Goal: Transaction & Acquisition: Purchase product/service

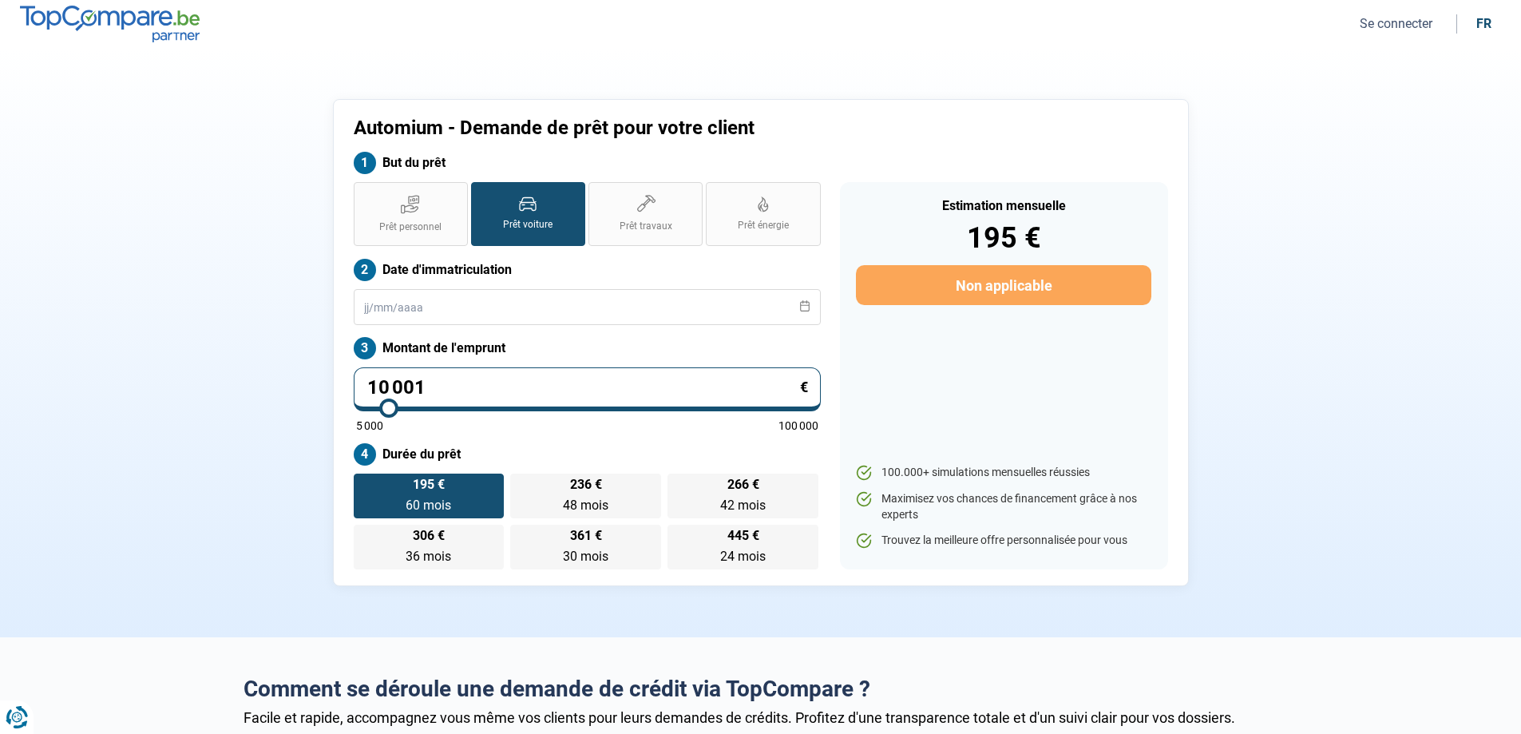
type input "10 500"
type input "10500"
type input "10 750"
type input "10750"
type input "11 000"
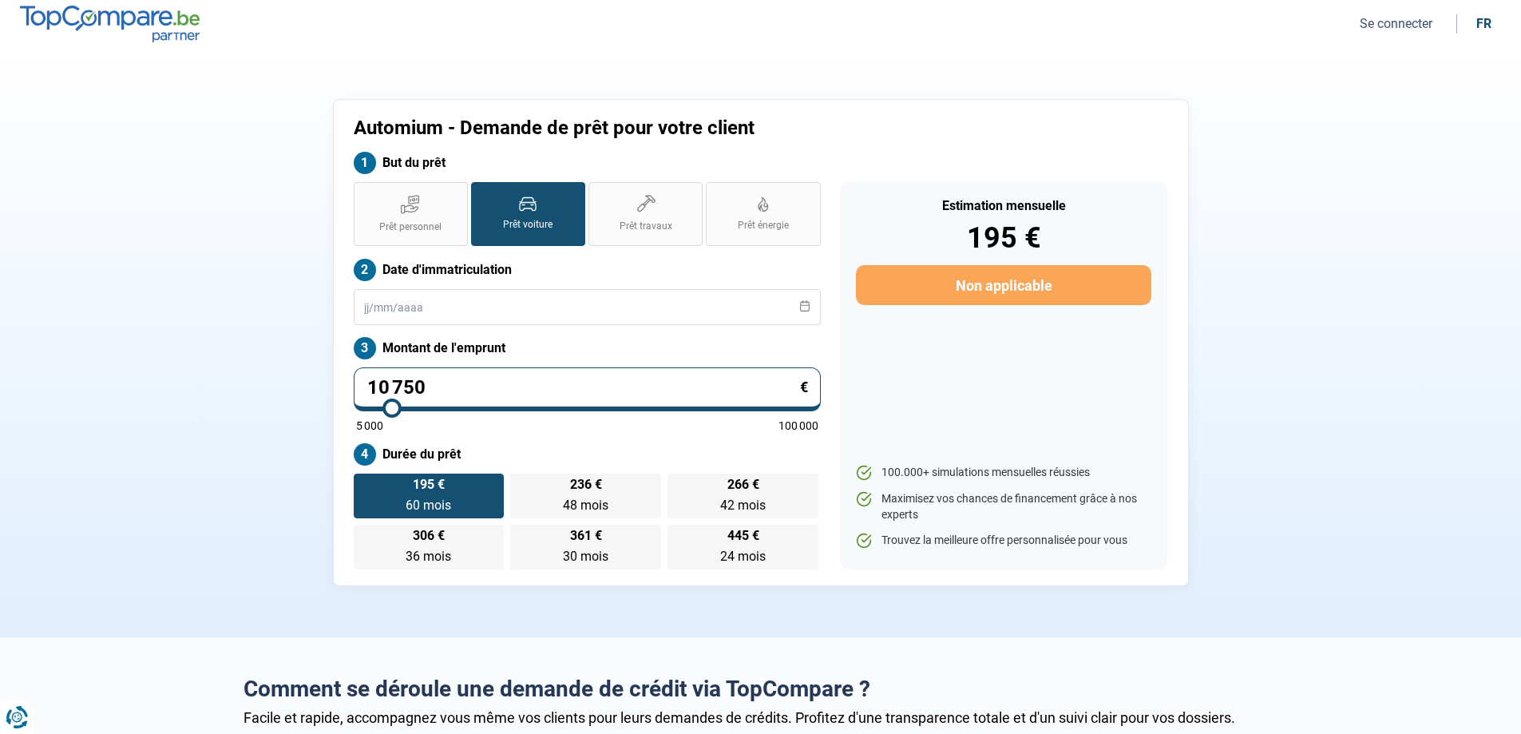
type input "11000"
type input "11 250"
type input "11250"
type input "11 500"
type input "11500"
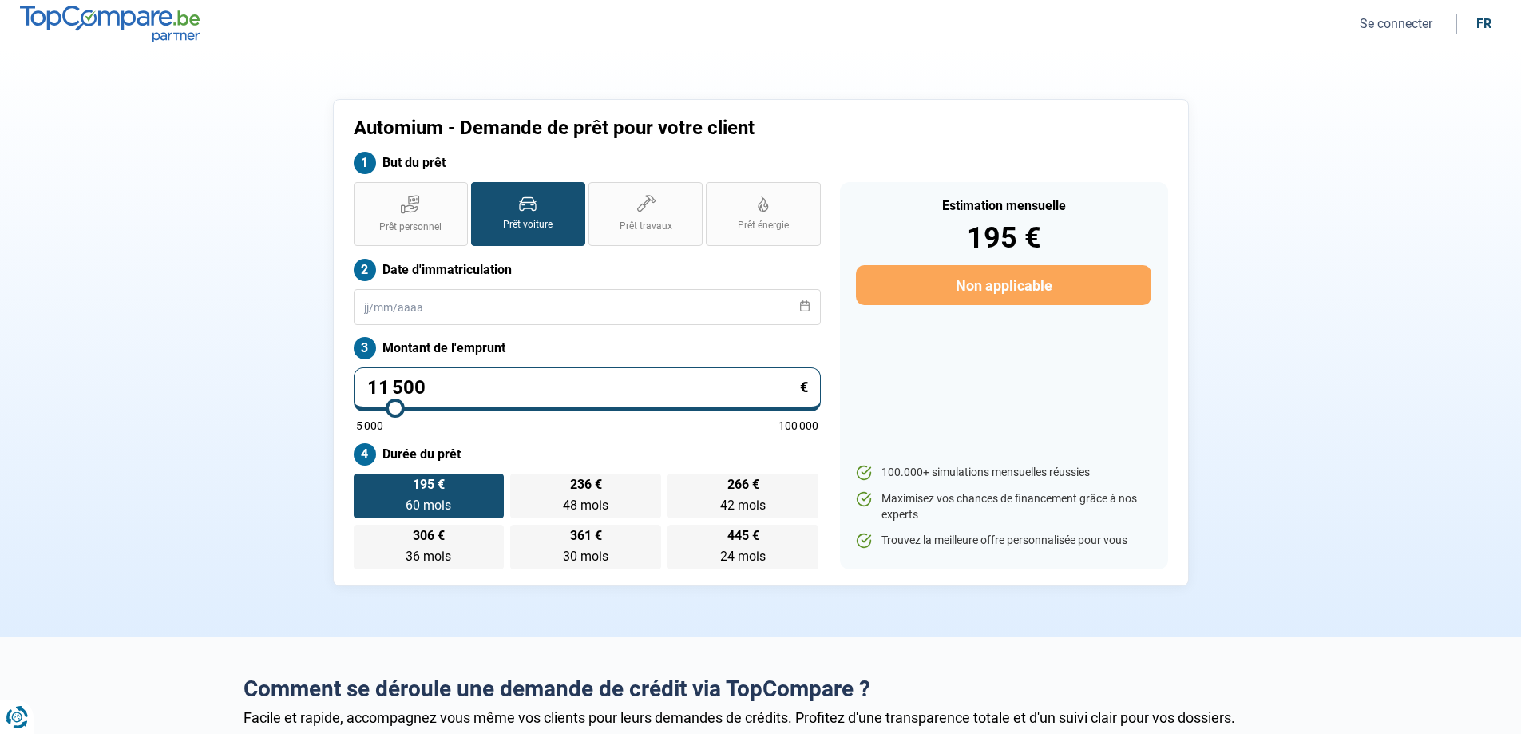
type input "11 750"
type input "11750"
type input "12 000"
type input "12000"
type input "12 250"
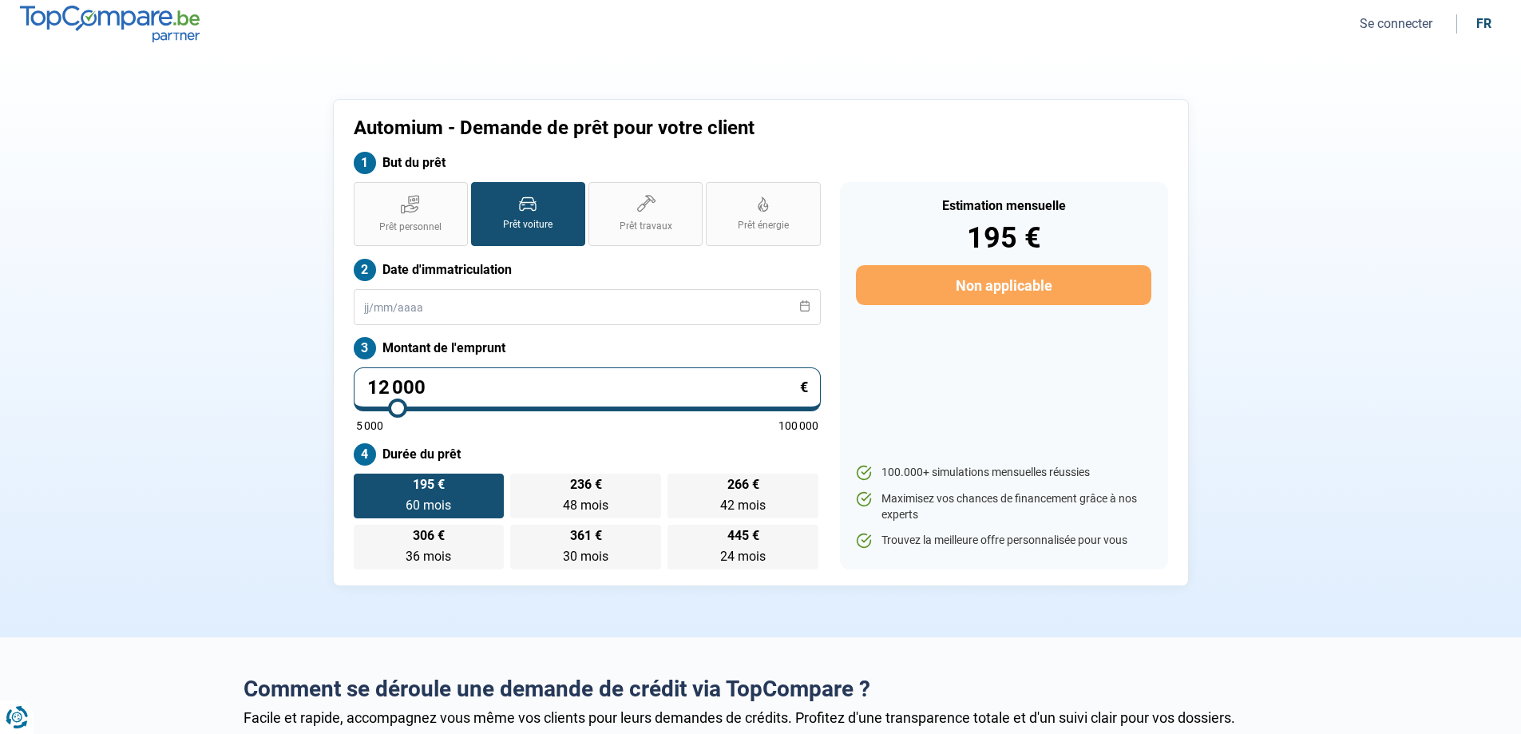
type input "12250"
type input "12 500"
type input "12500"
type input "12 750"
type input "12750"
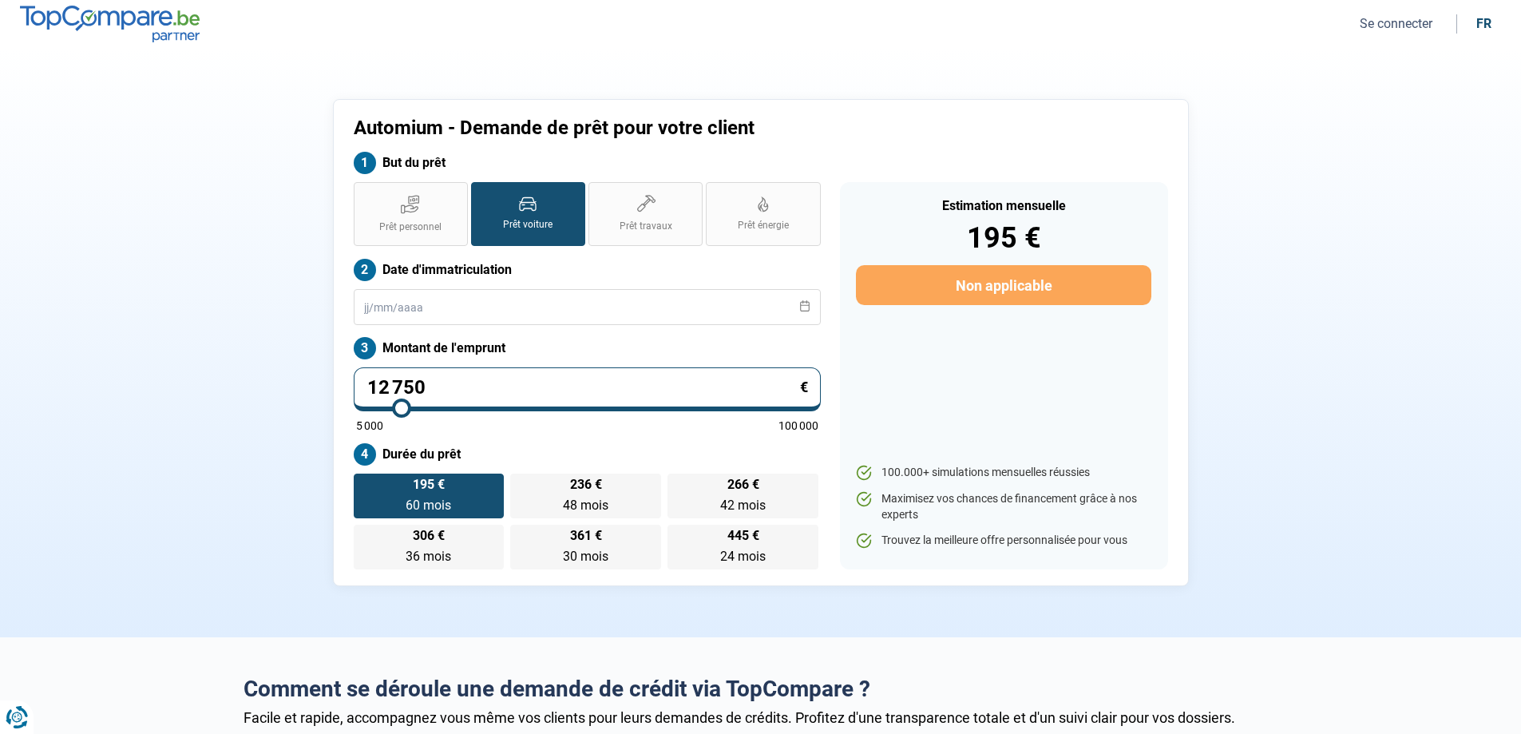
type input "13 000"
type input "13000"
type input "13 250"
type input "13250"
type input "13 500"
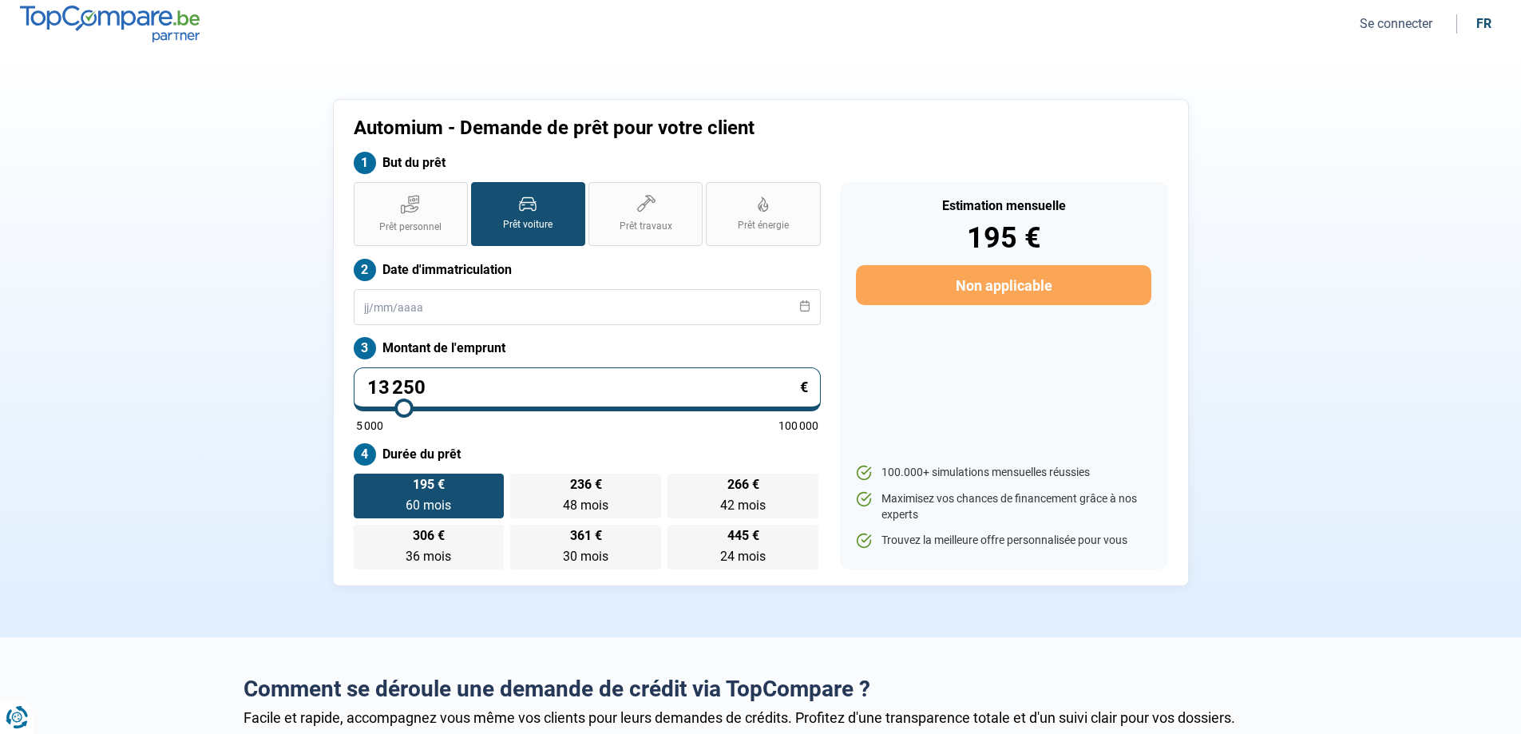
type input "13500"
type input "14 000"
type input "14000"
type input "14 750"
type input "14750"
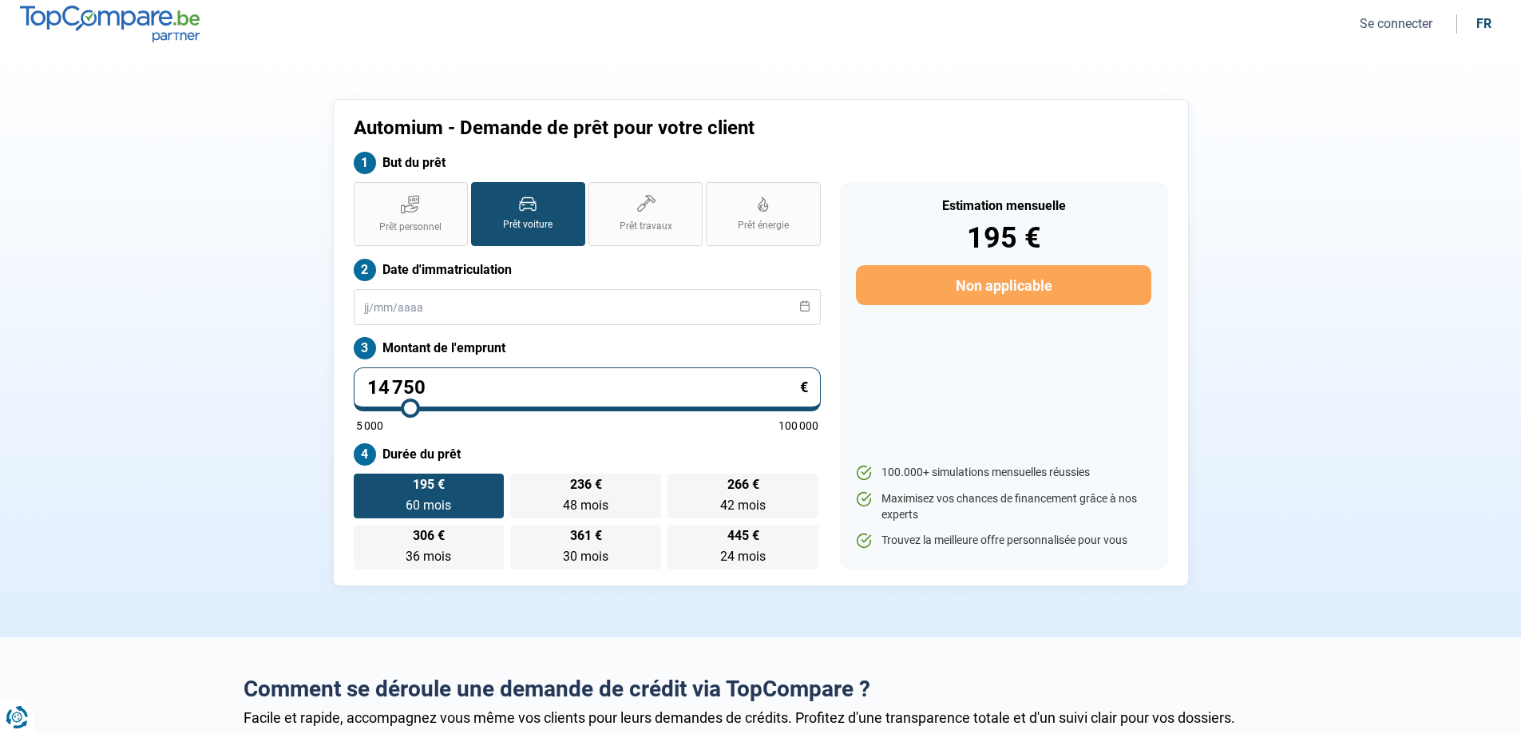
type input "15 750"
type input "15750"
type input "16 750"
type input "16750"
type input "17 750"
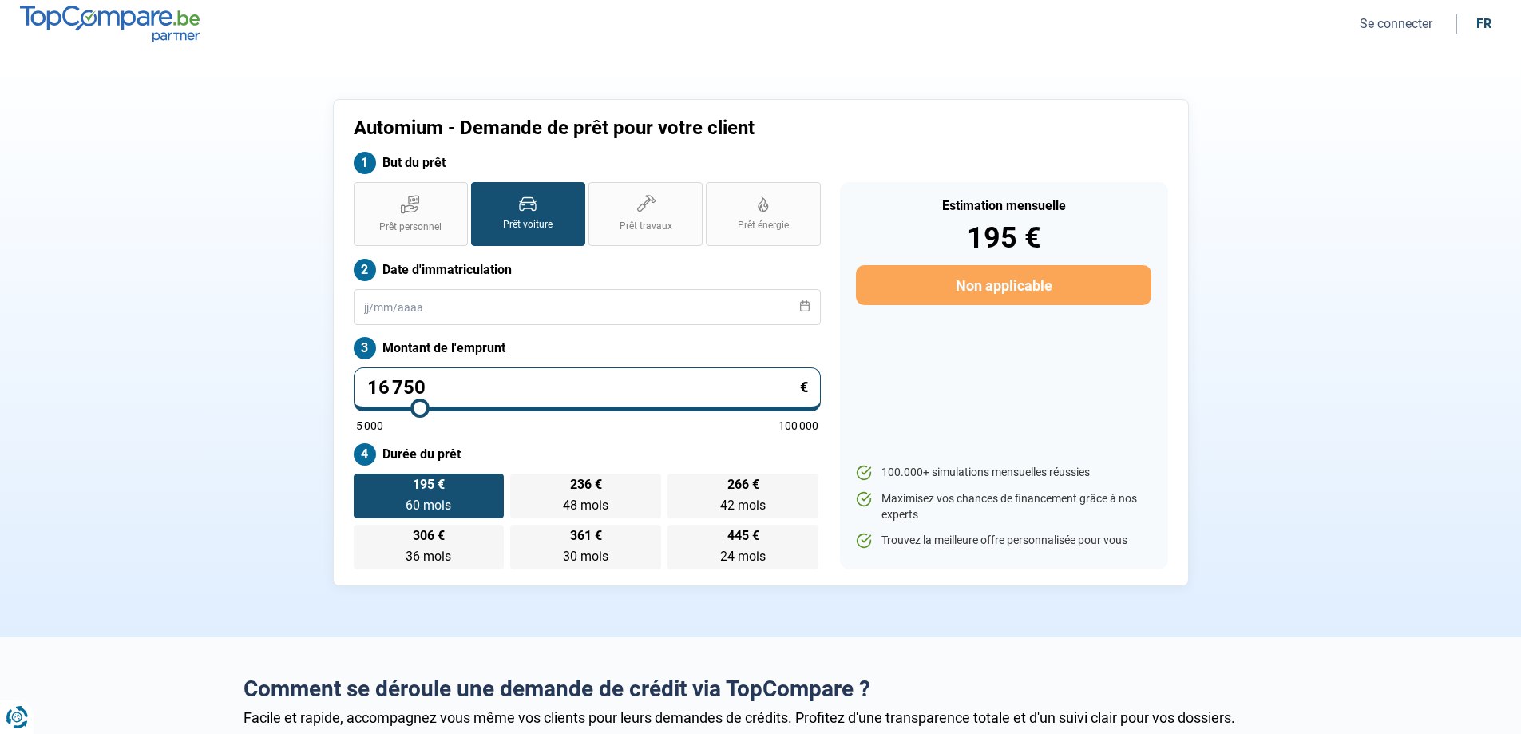
type input "17750"
type input "18 500"
type input "18500"
type input "19 000"
type input "19000"
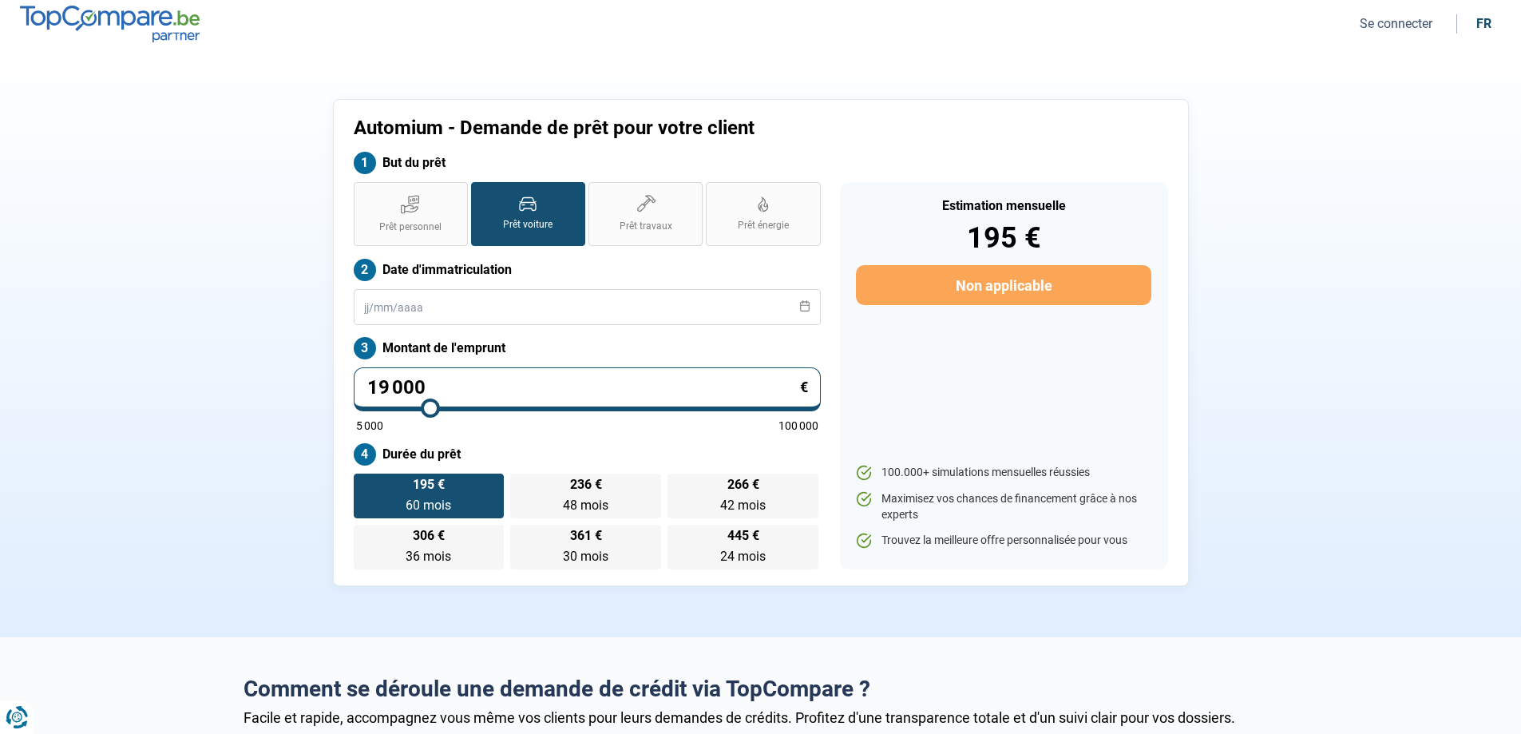
type input "19 750"
type input "19750"
type input "20 000"
type input "20000"
type input "20 500"
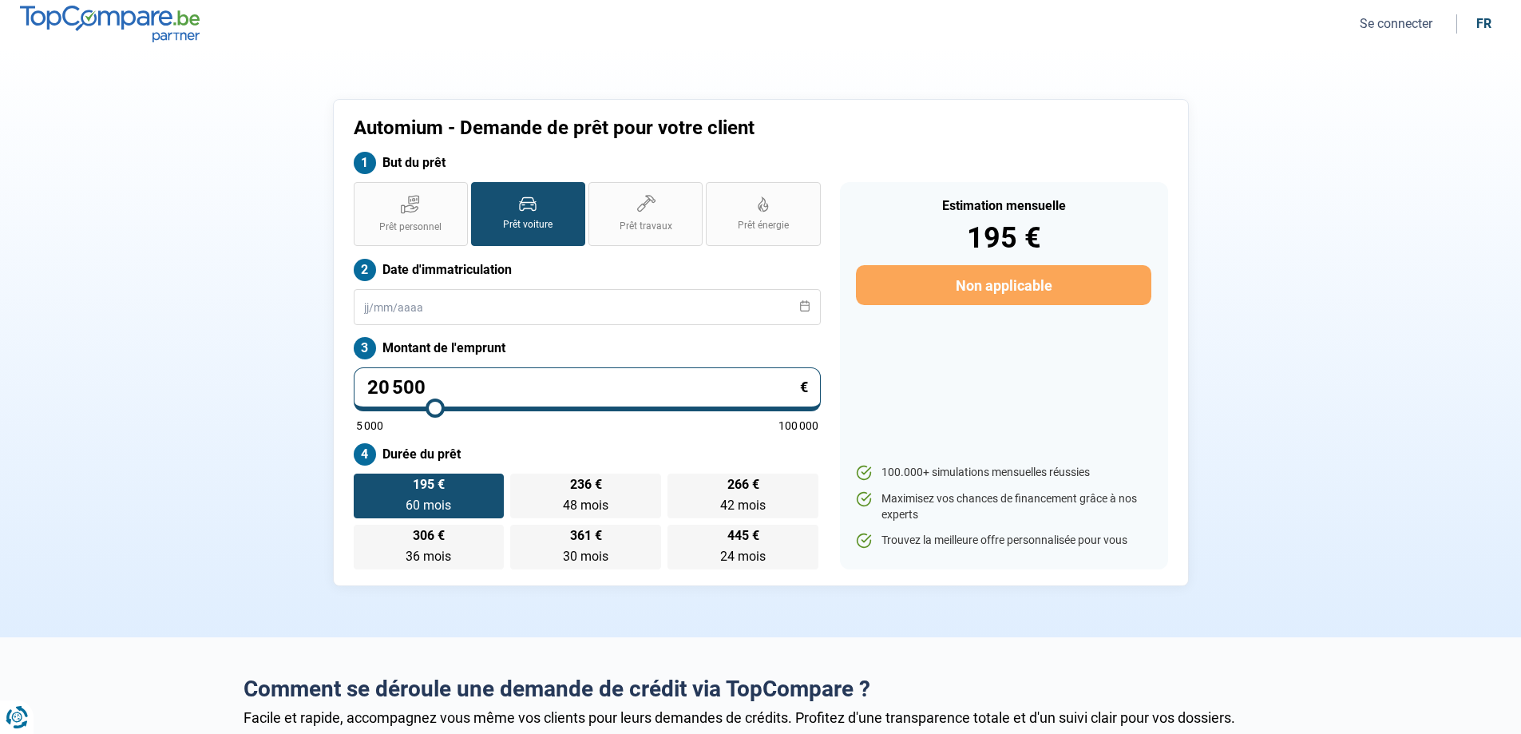
type input "20500"
type input "21 250"
type input "21250"
type input "22 250"
type input "22250"
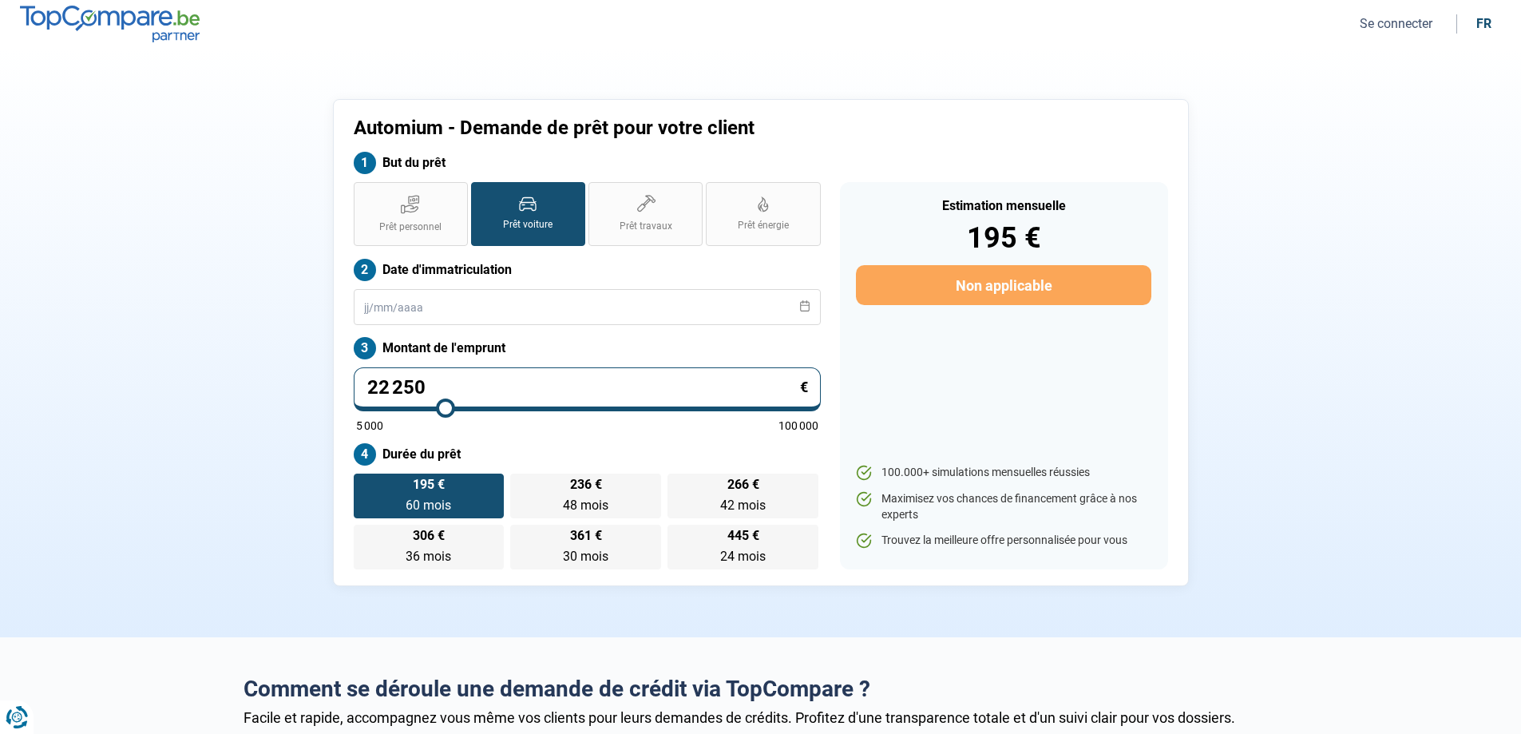
type input "23 500"
type input "23500"
type input "24 500"
type input "24500"
type input "25 750"
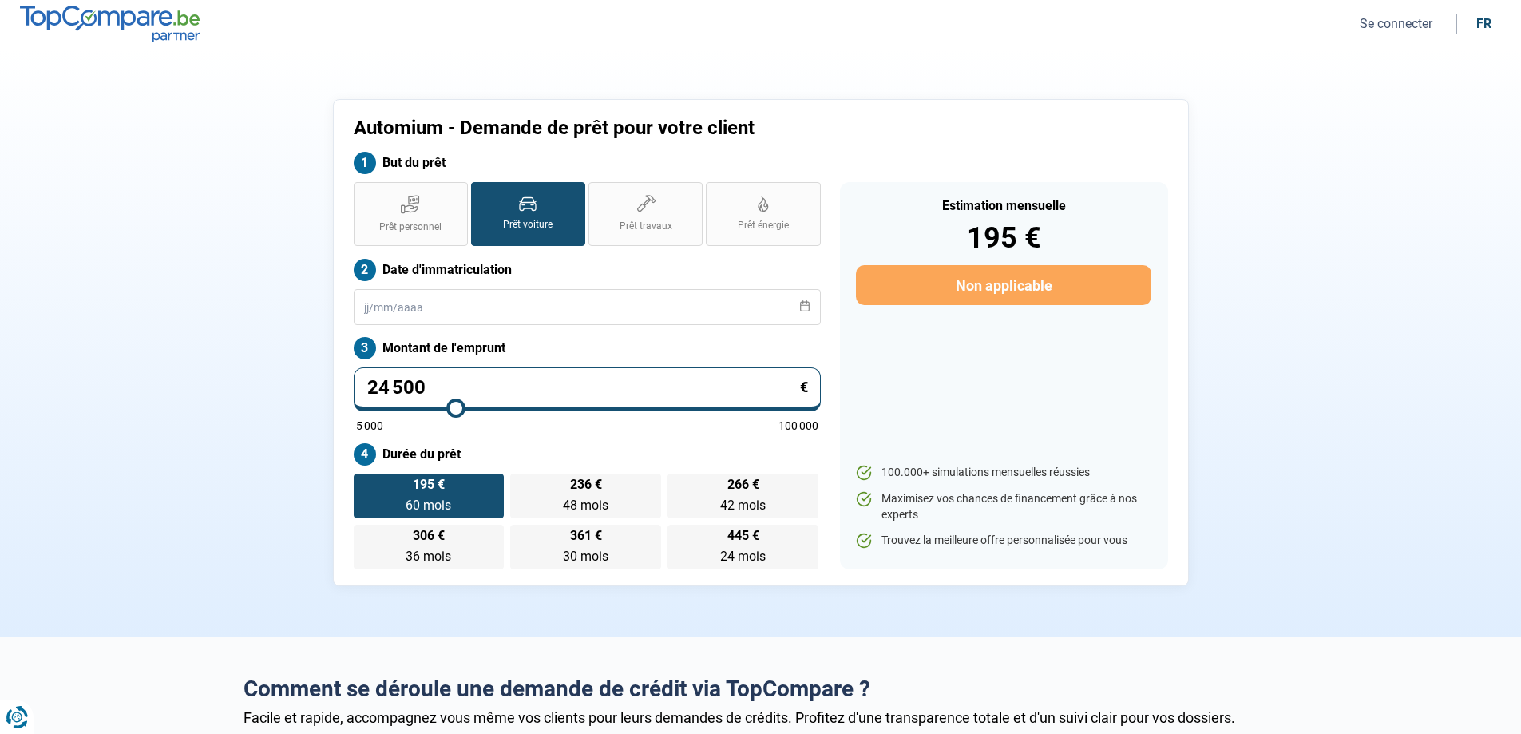
type input "25750"
type input "26 750"
type input "26750"
type input "27 750"
type input "27750"
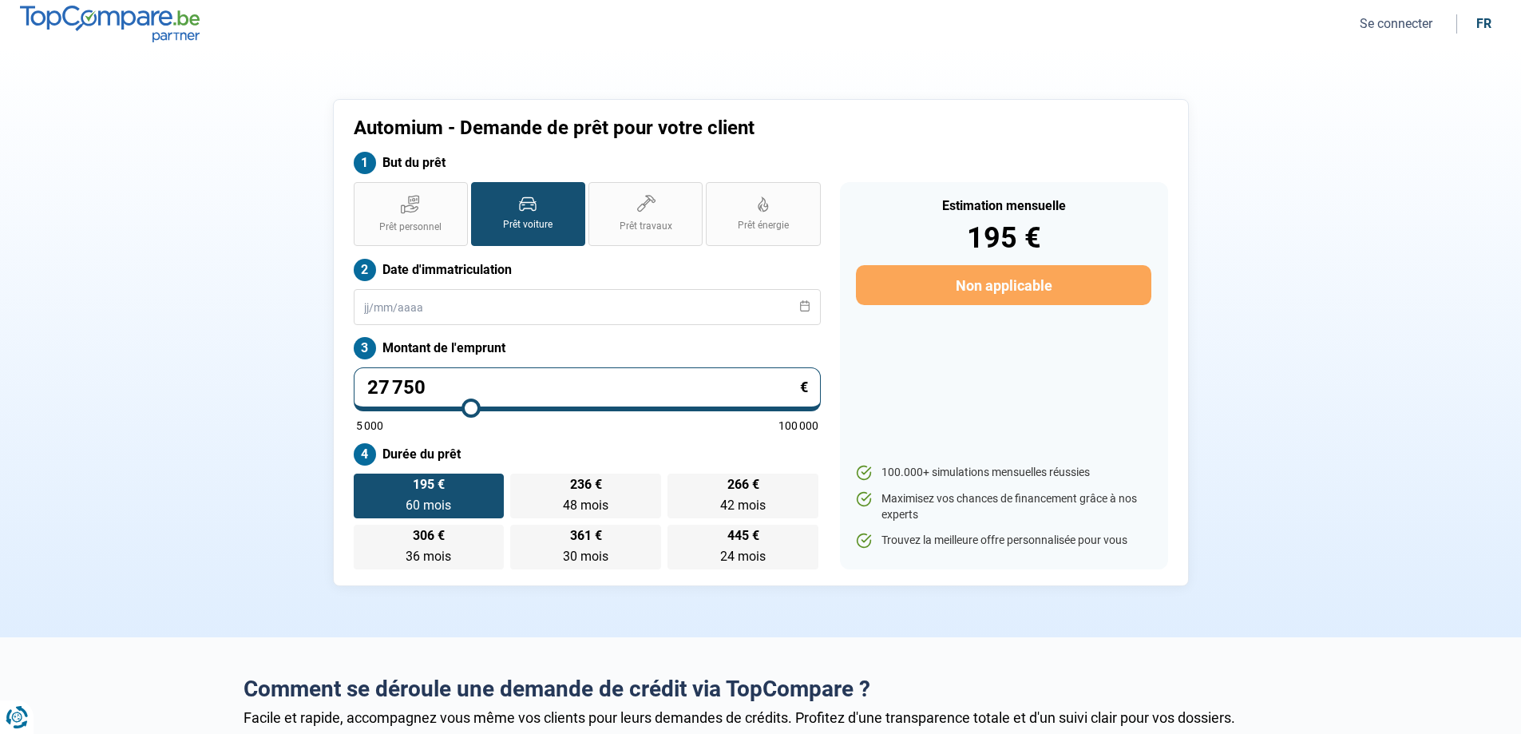
type input "28 750"
type input "28750"
type input "29 500"
type input "29500"
type input "29 750"
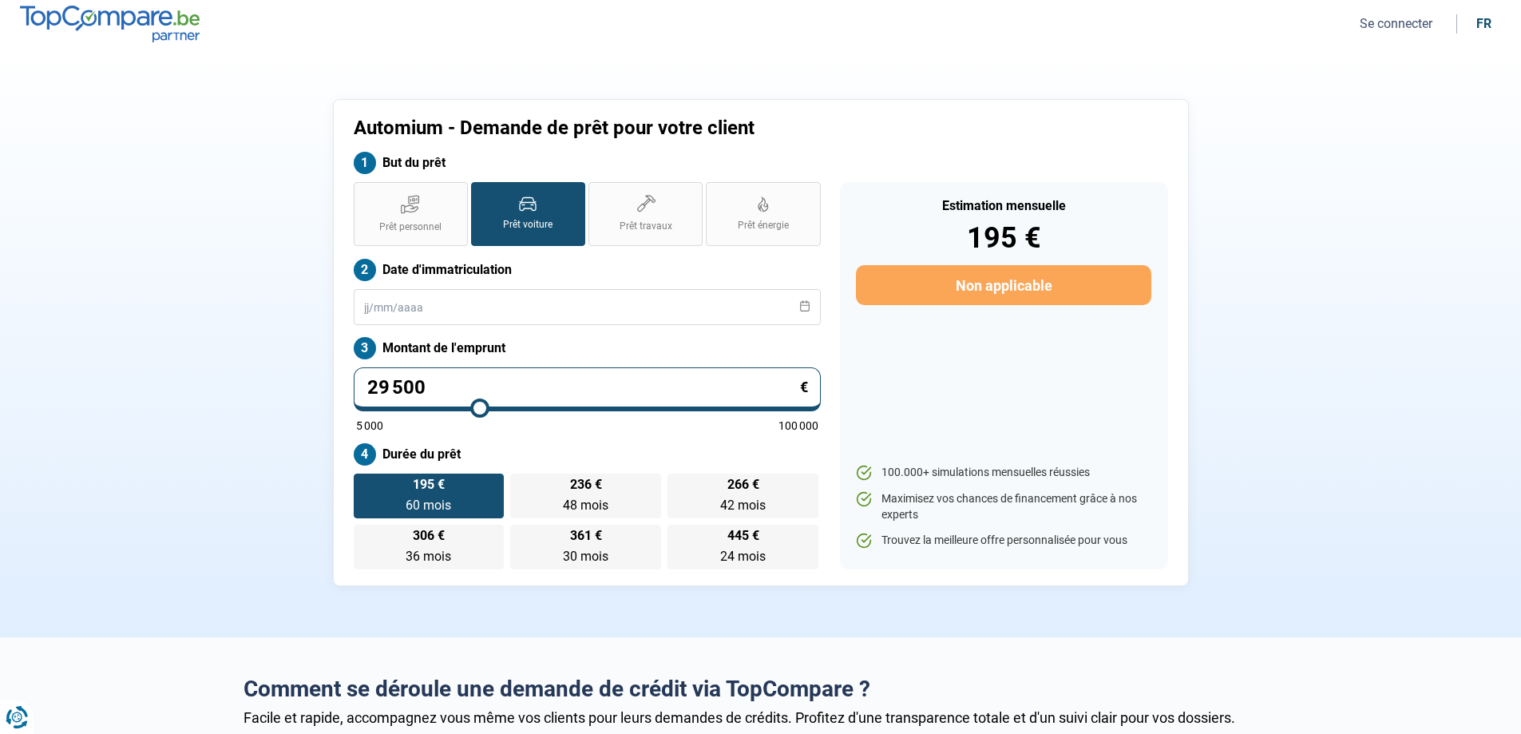
type input "29750"
type input "30 000"
type input "30000"
type input "30 250"
type input "30250"
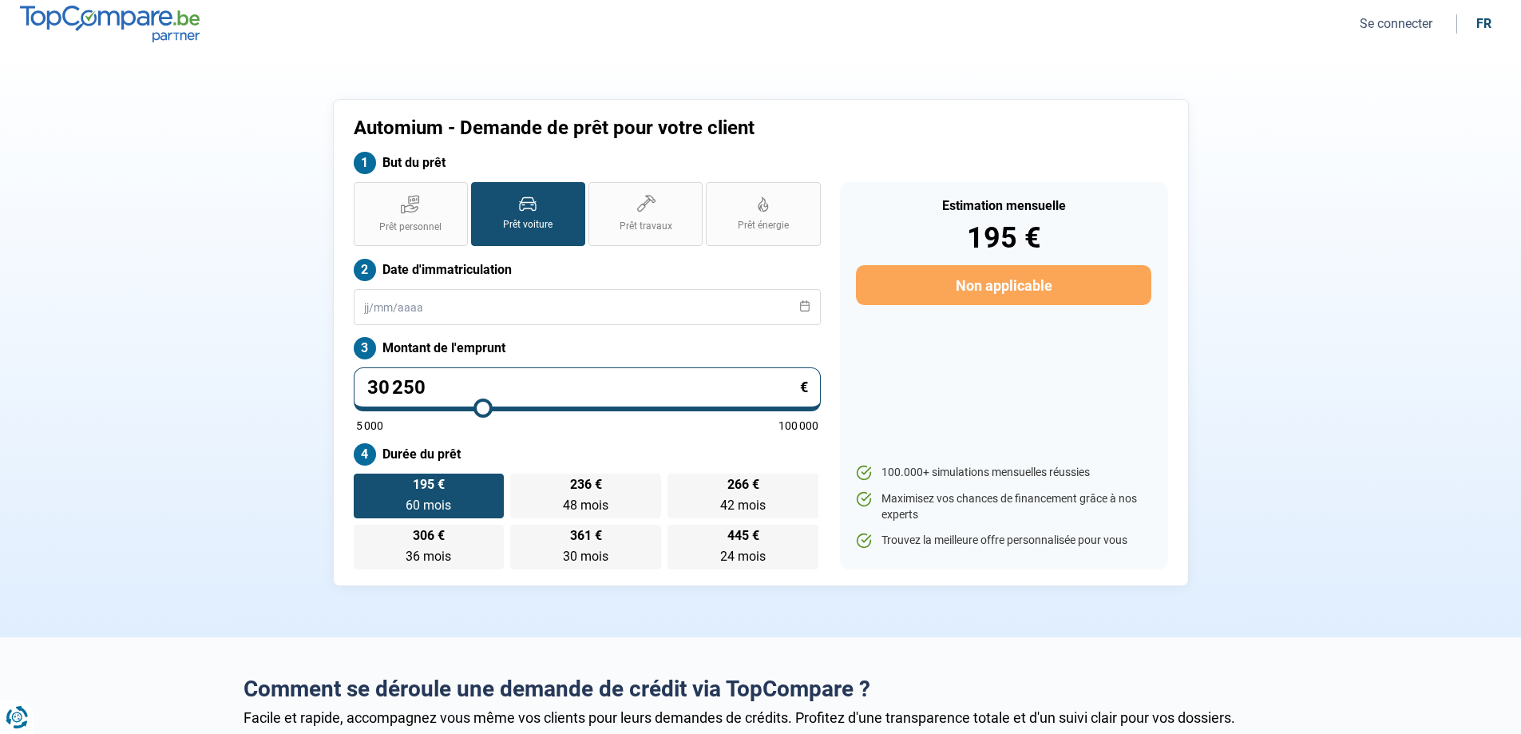
type input "30 500"
type input "30500"
type input "30 750"
type input "30750"
type input "31 250"
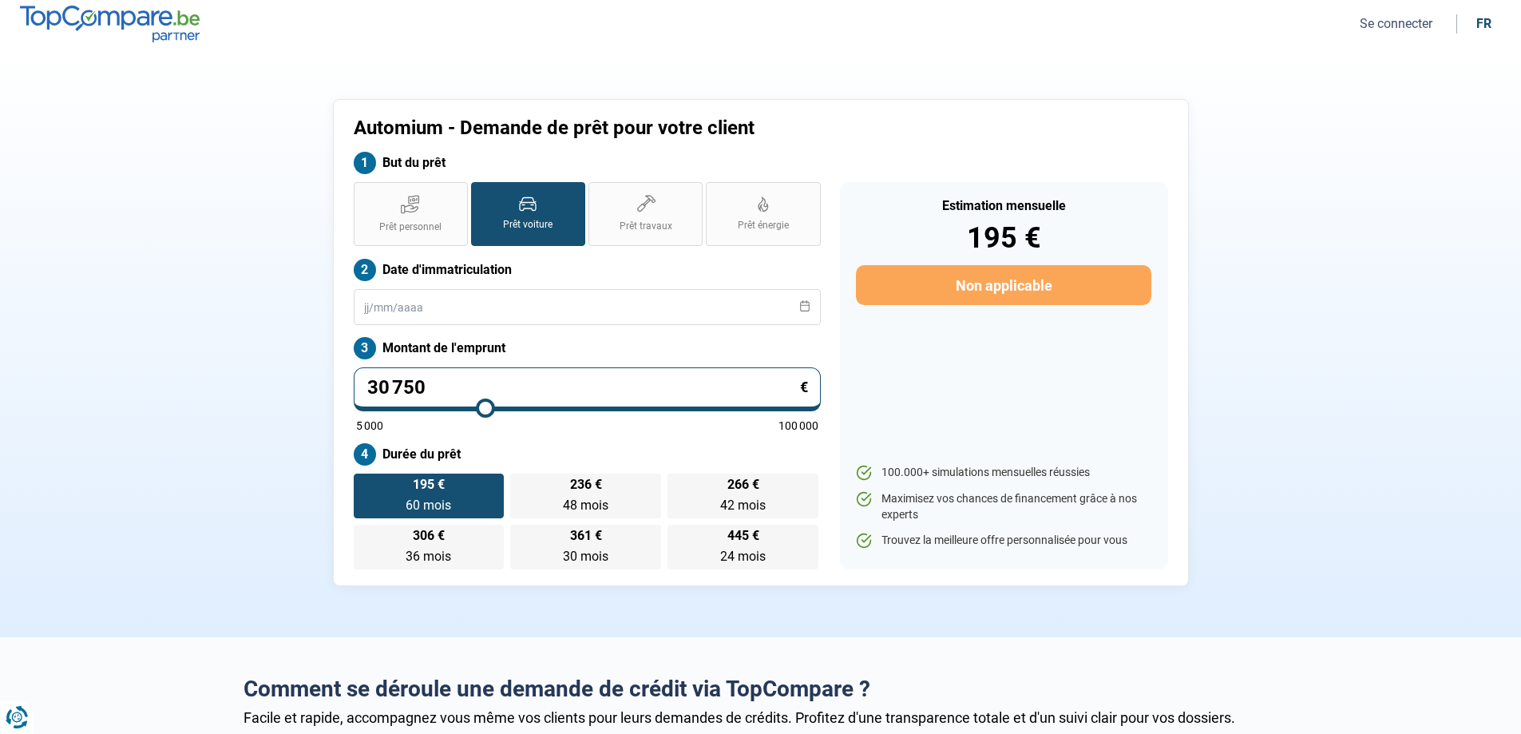
type input "31250"
type input "32 000"
type input "32000"
type input "32 250"
type input "32250"
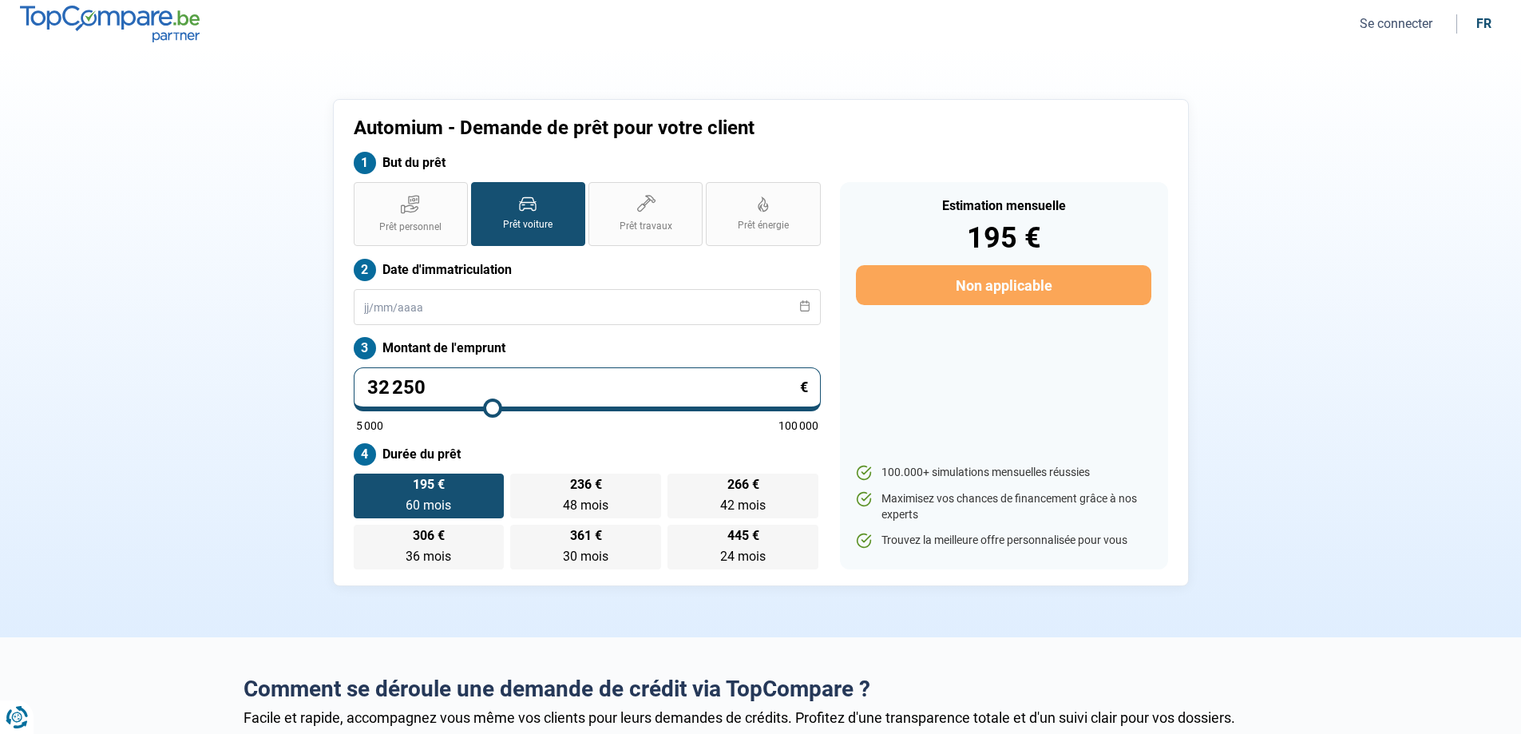
type input "33 000"
type input "33000"
type input "33 250"
type input "33250"
type input "33 750"
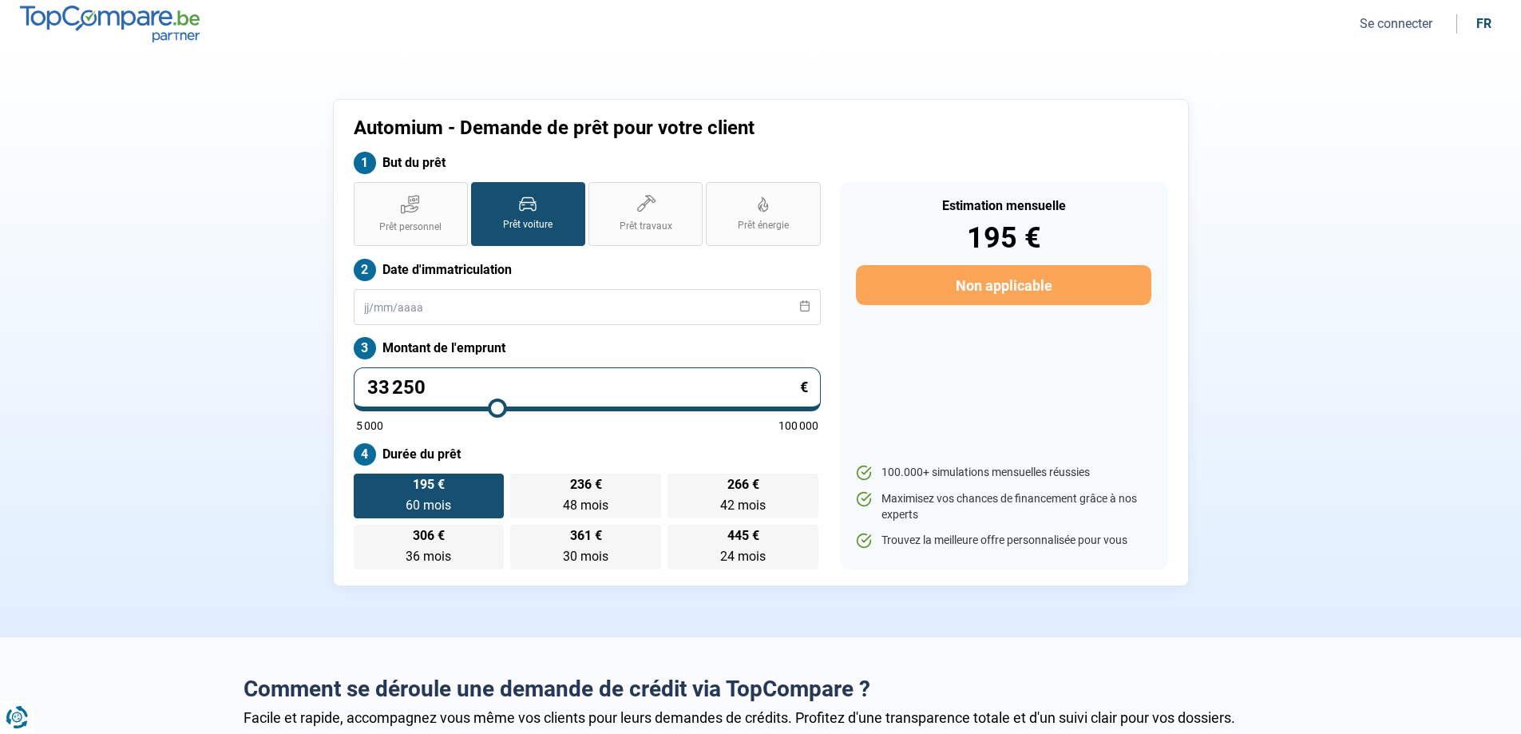
type input "33750"
type input "34 000"
type input "34000"
type input "34 250"
type input "34250"
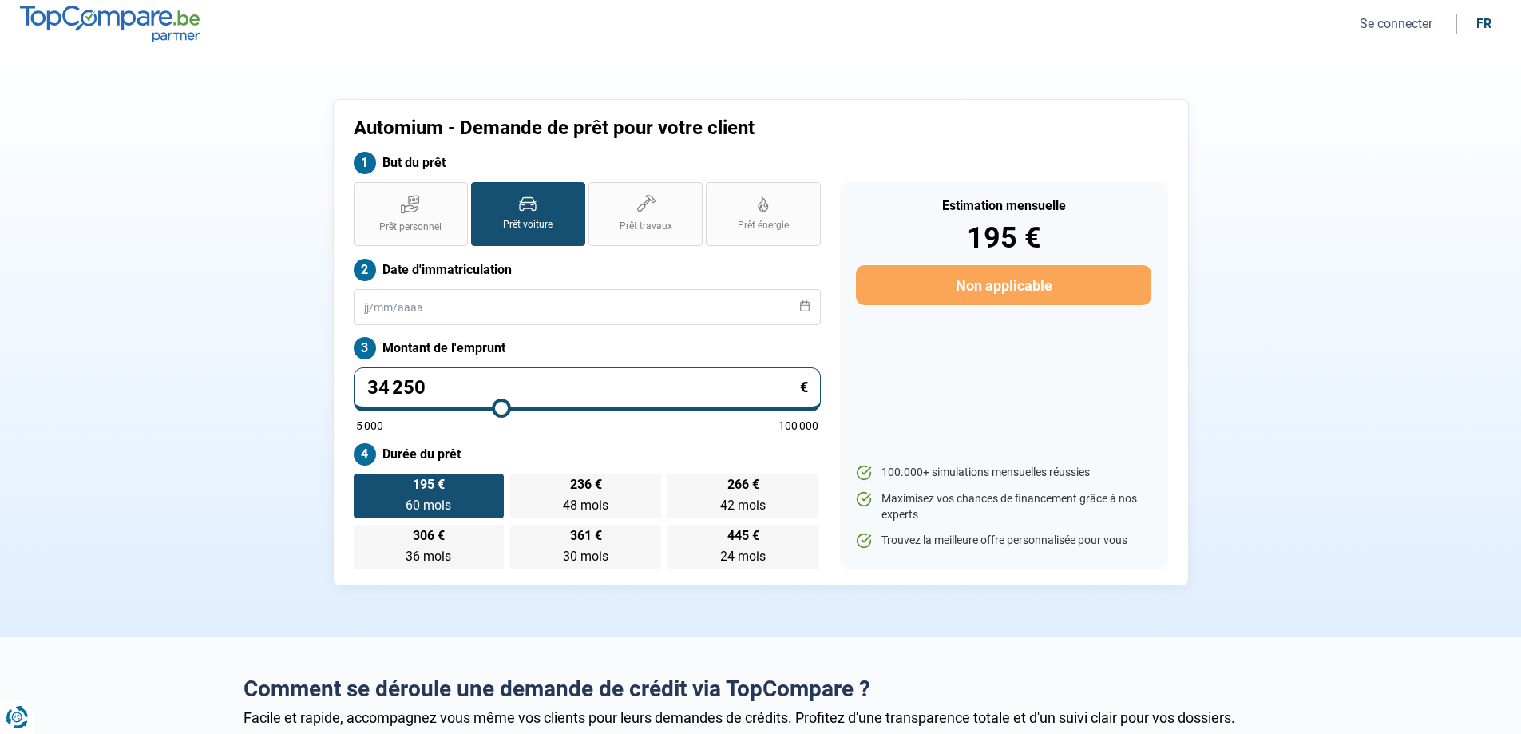
type input "34 500"
type input "34500"
type input "36 000"
type input "36000"
type input "37 000"
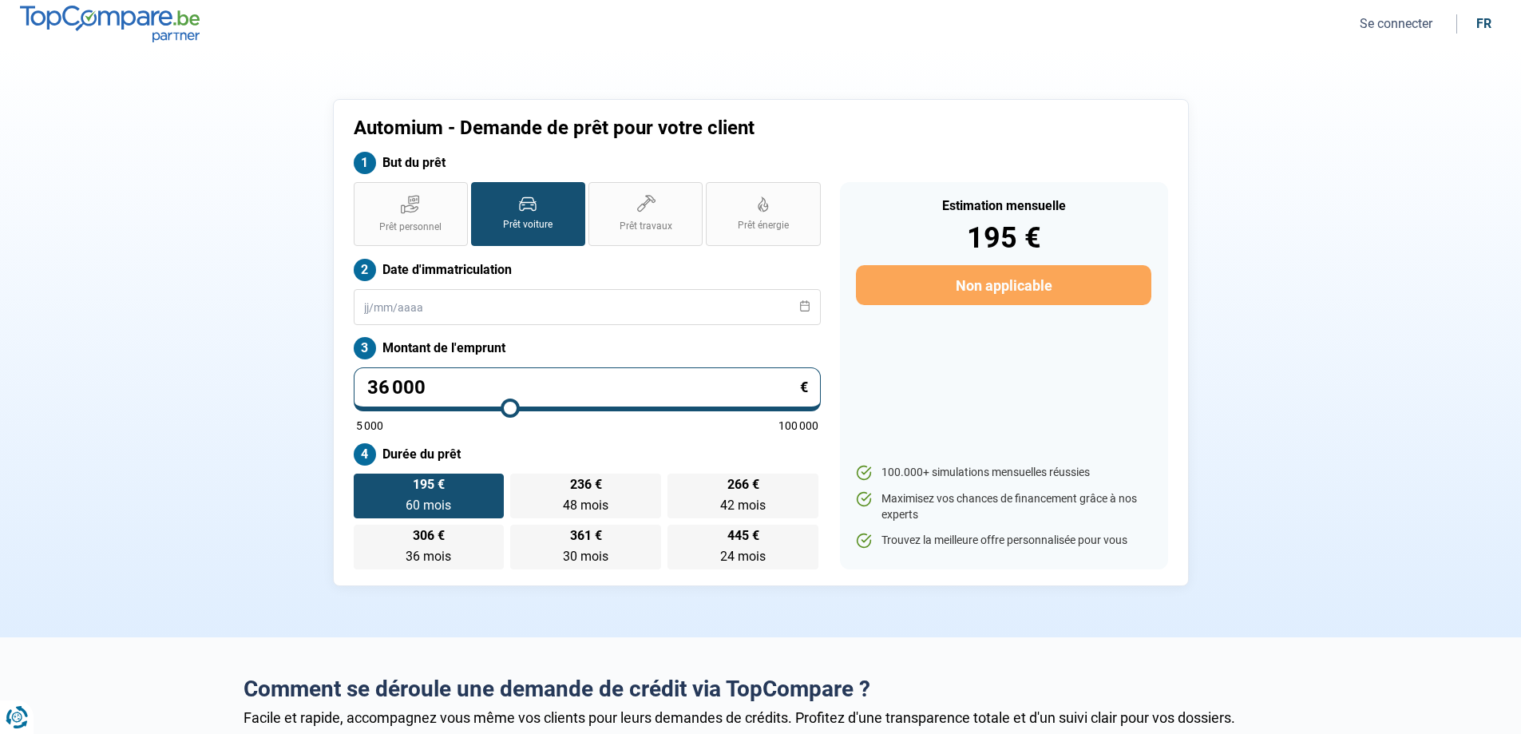
type input "37000"
type input "38 250"
type input "38250"
type input "39 750"
type input "39750"
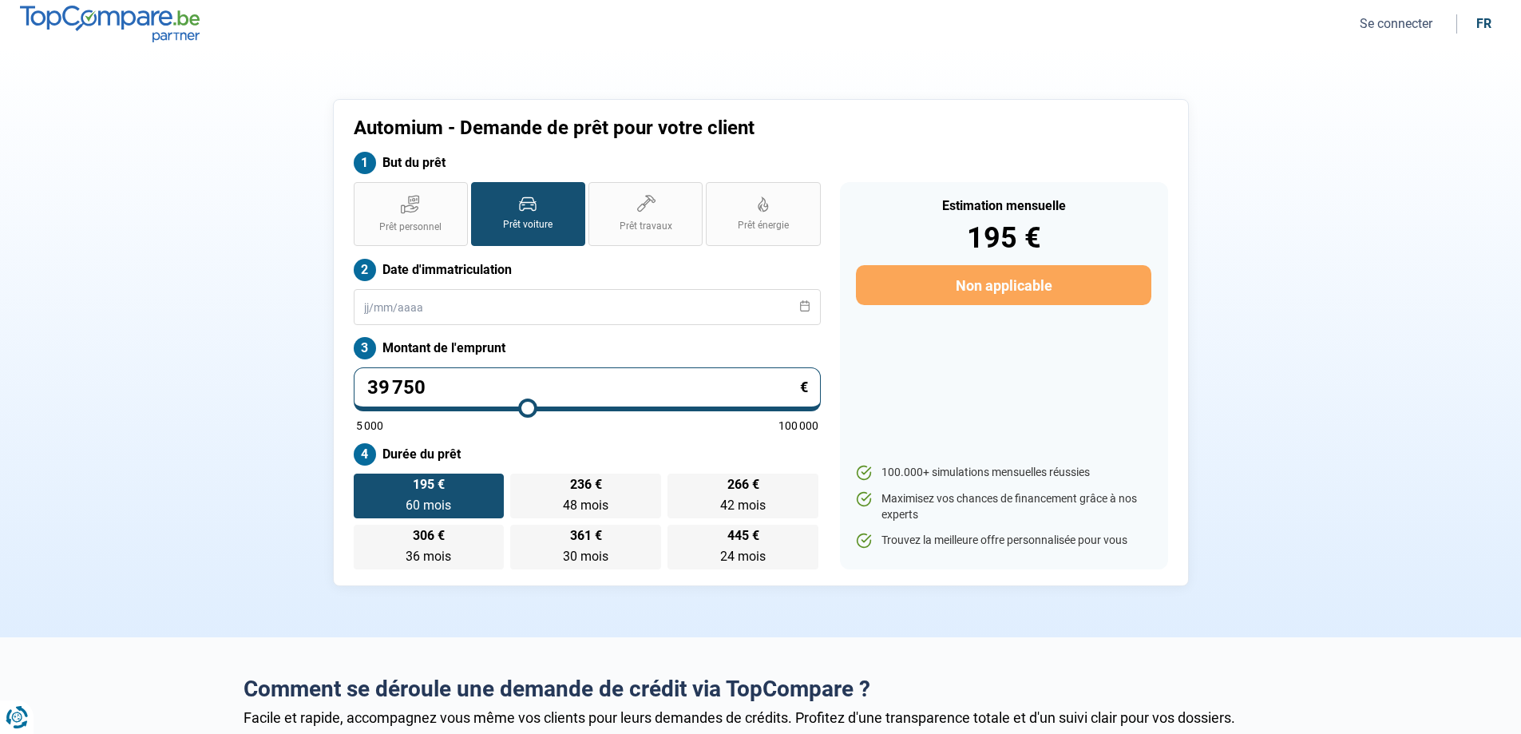
type input "41 250"
type input "41250"
type input "42 500"
type input "42500"
type input "43 750"
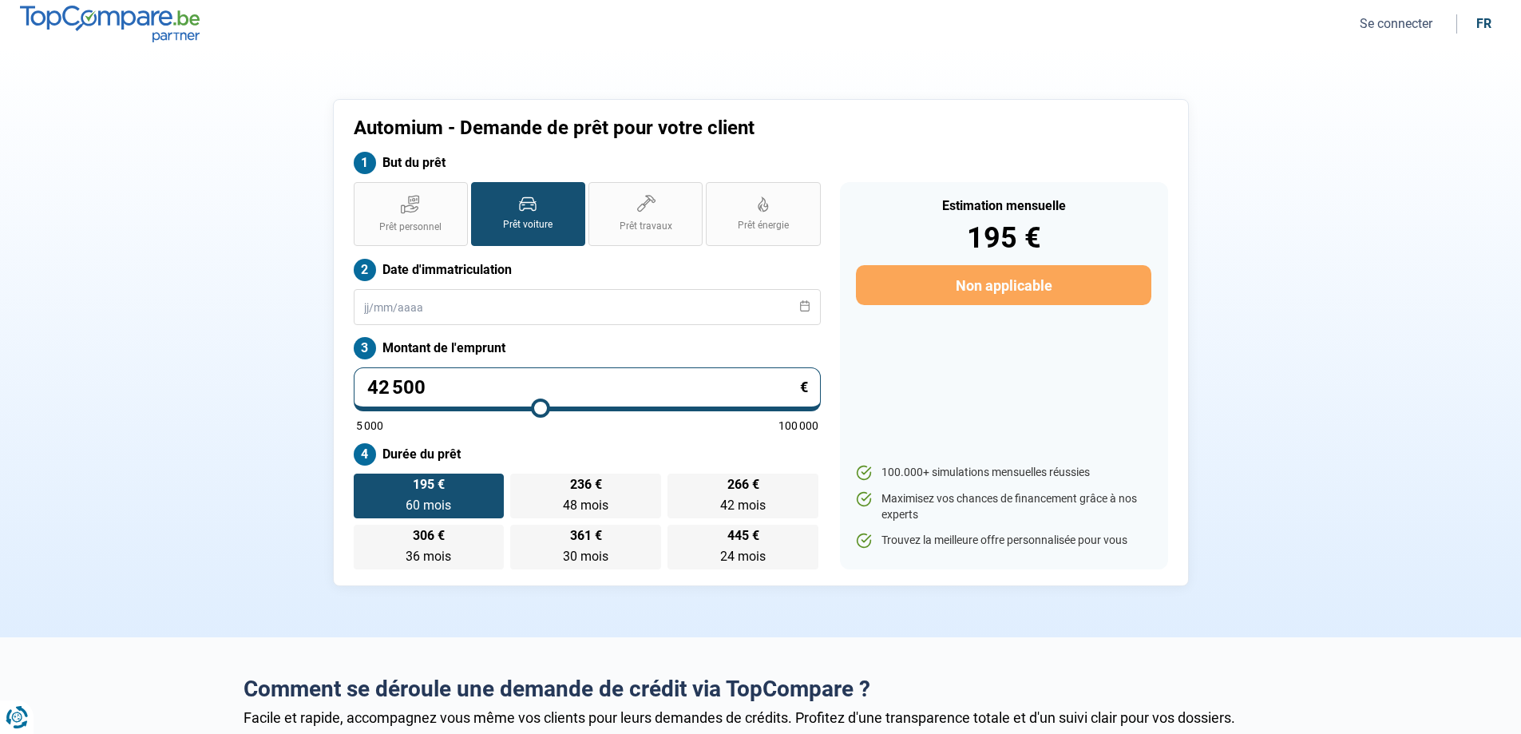
type input "43750"
type input "45 000"
type input "45000"
type input "46 000"
type input "46000"
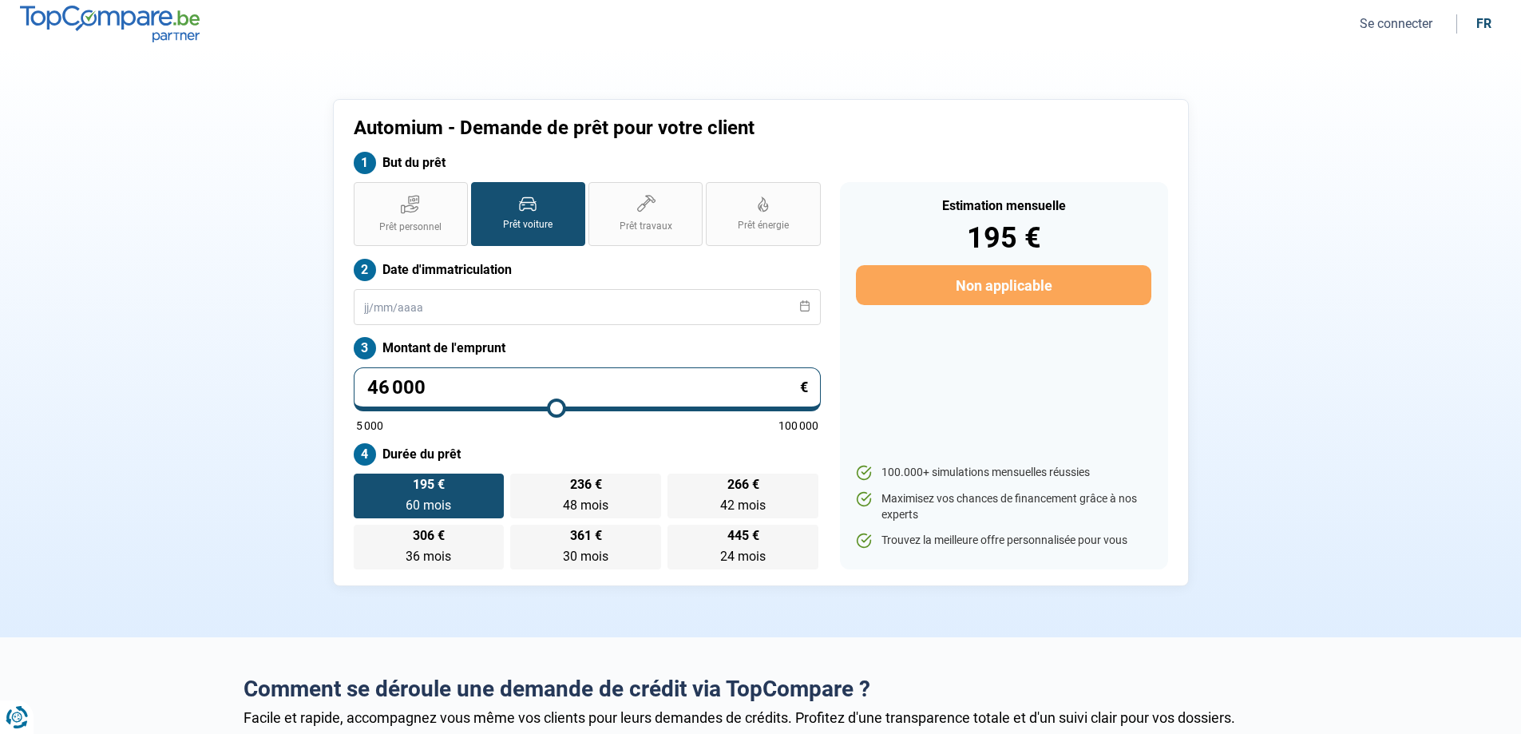
type input "47 250"
type input "47250"
type input "48 250"
type input "48250"
type input "49 250"
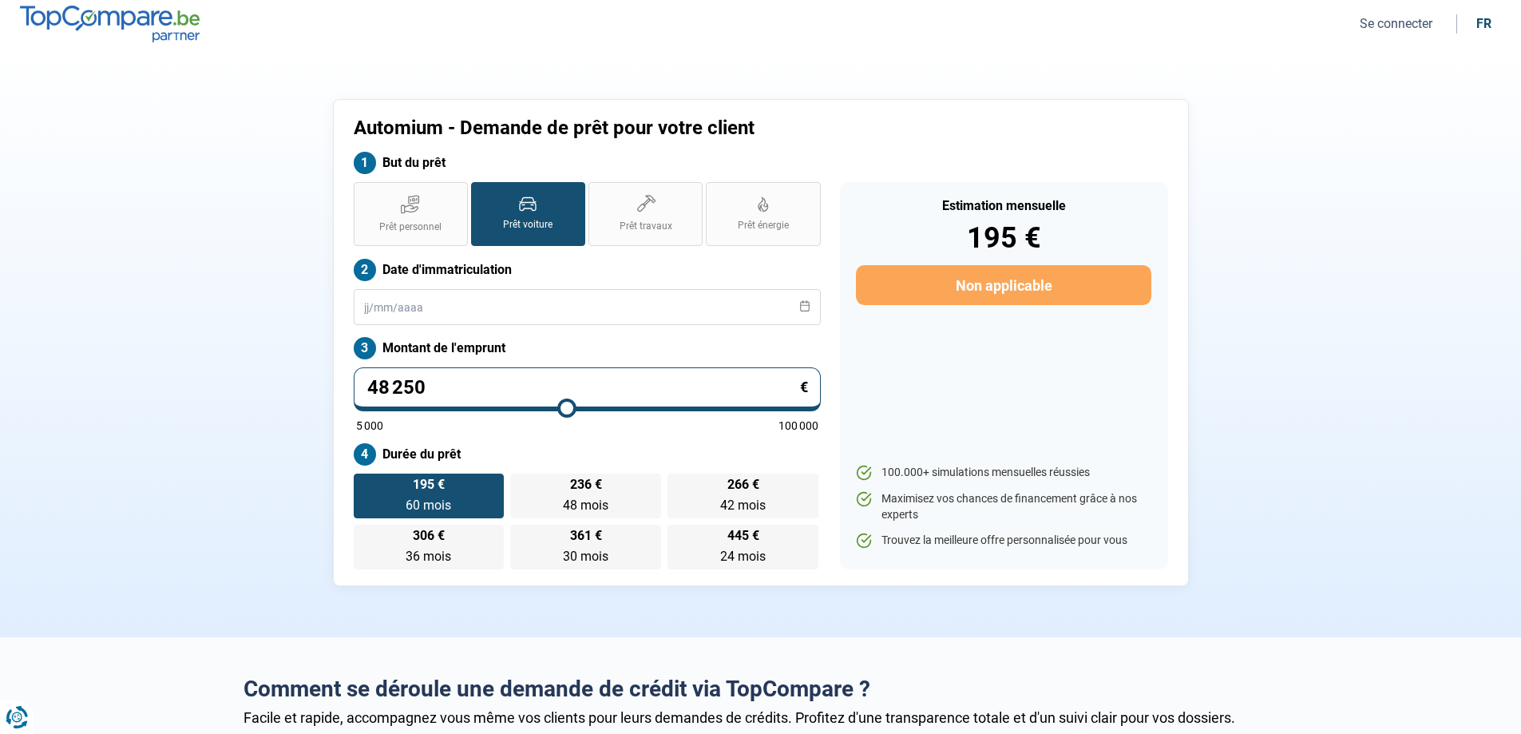
type input "49250"
type input "50 500"
type input "50500"
type input "51 750"
type input "51750"
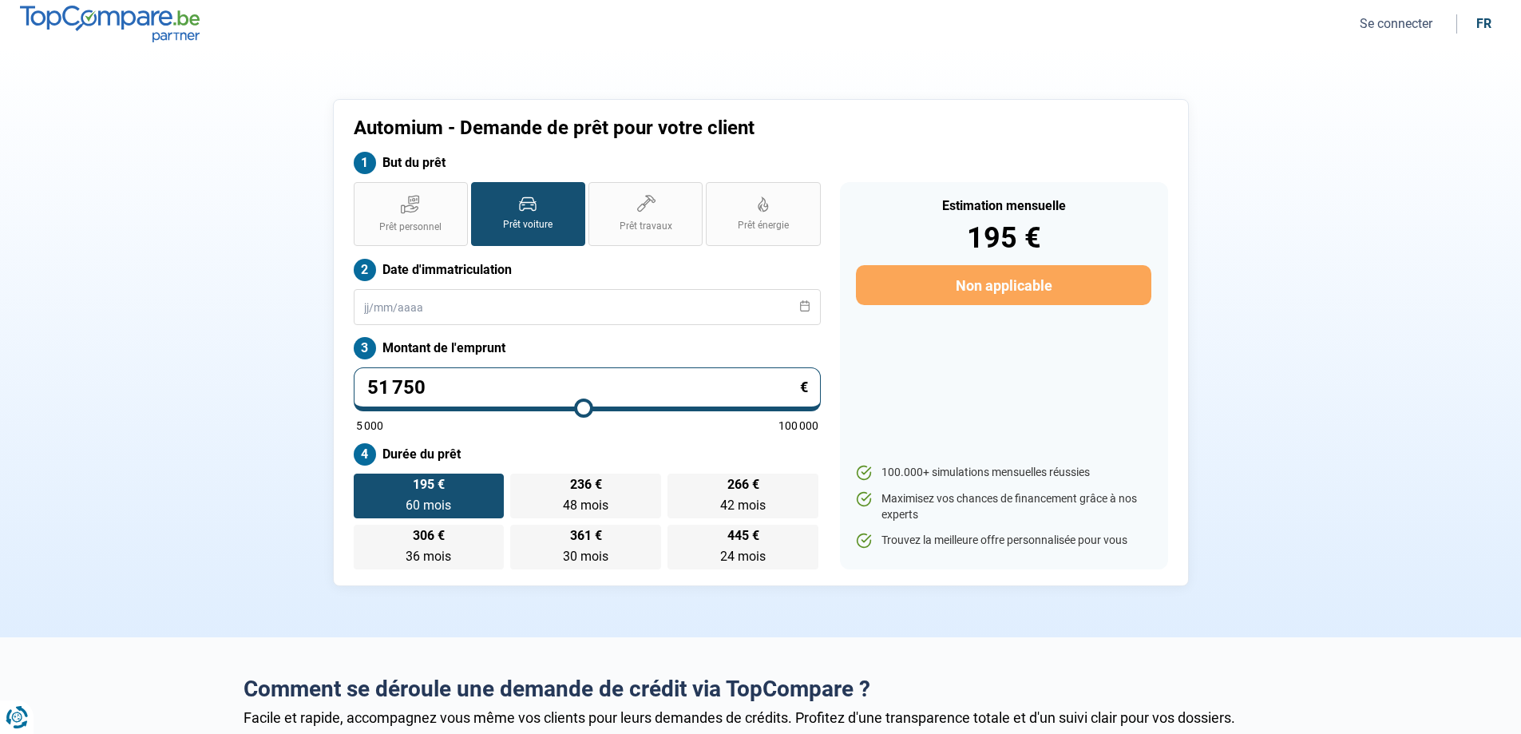
type input "52 750"
type input "52750"
type input "53 500"
type input "53500"
type input "54 250"
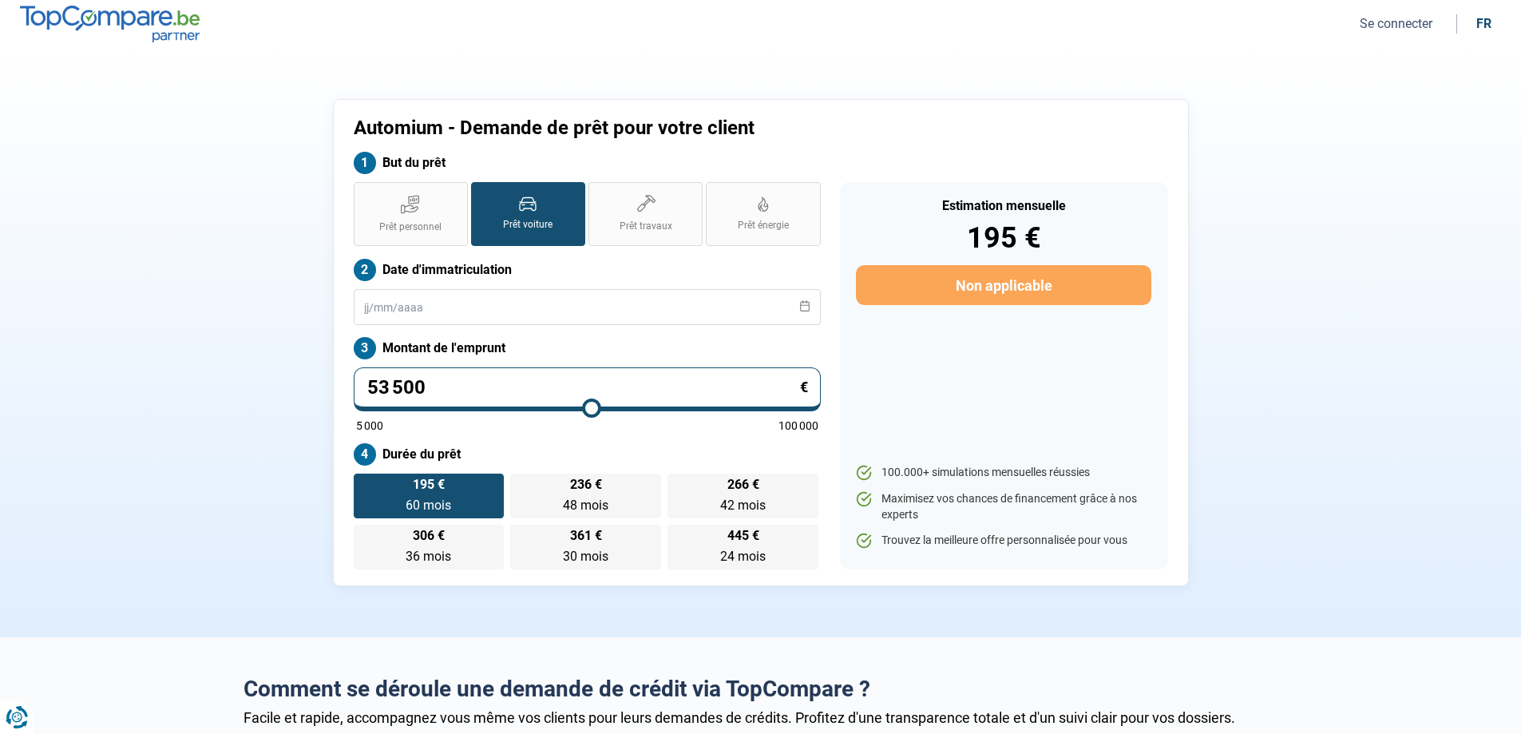
type input "54250"
type input "55 000"
type input "55000"
type input "55 750"
type input "55750"
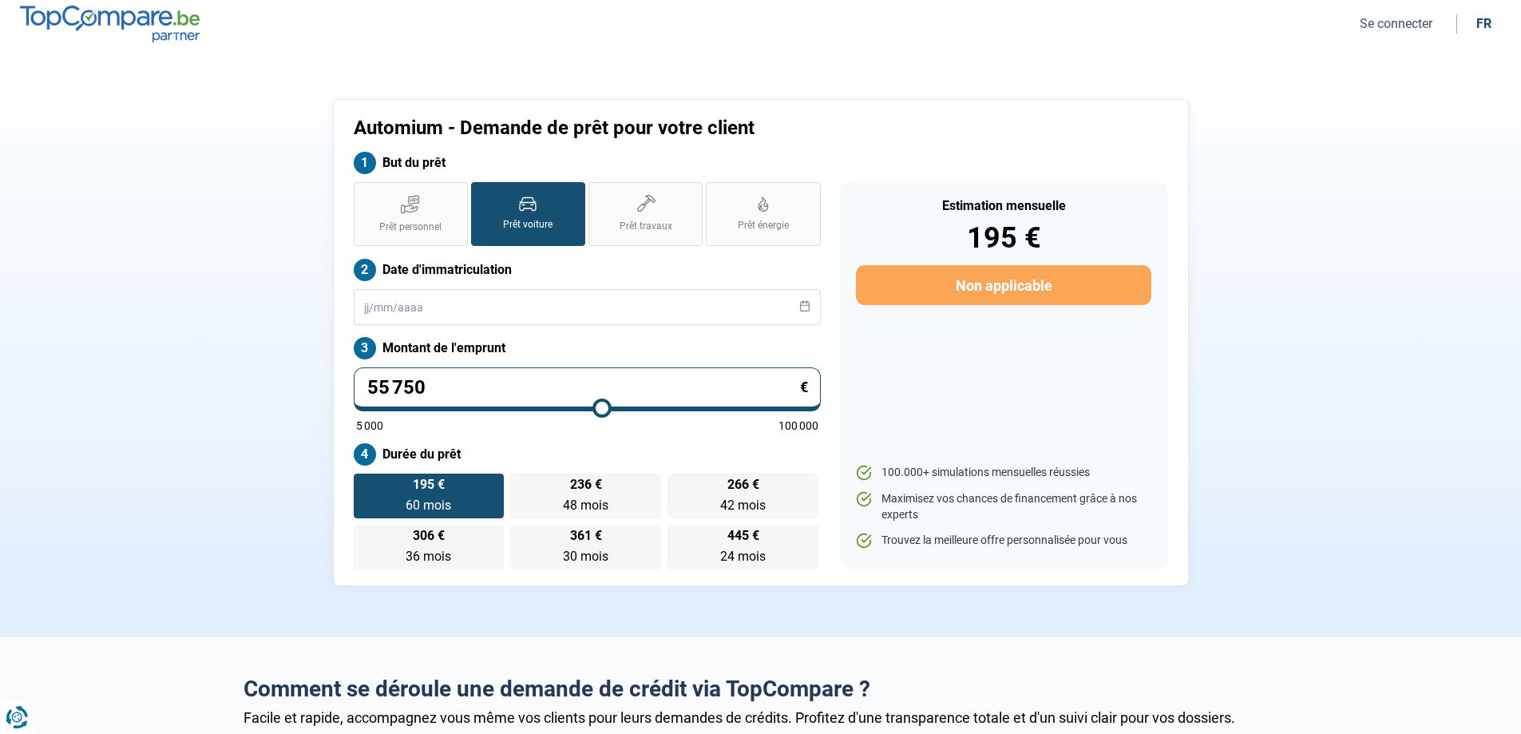
type input "57 000"
type input "57000"
type input "58 250"
type input "58250"
type input "59 500"
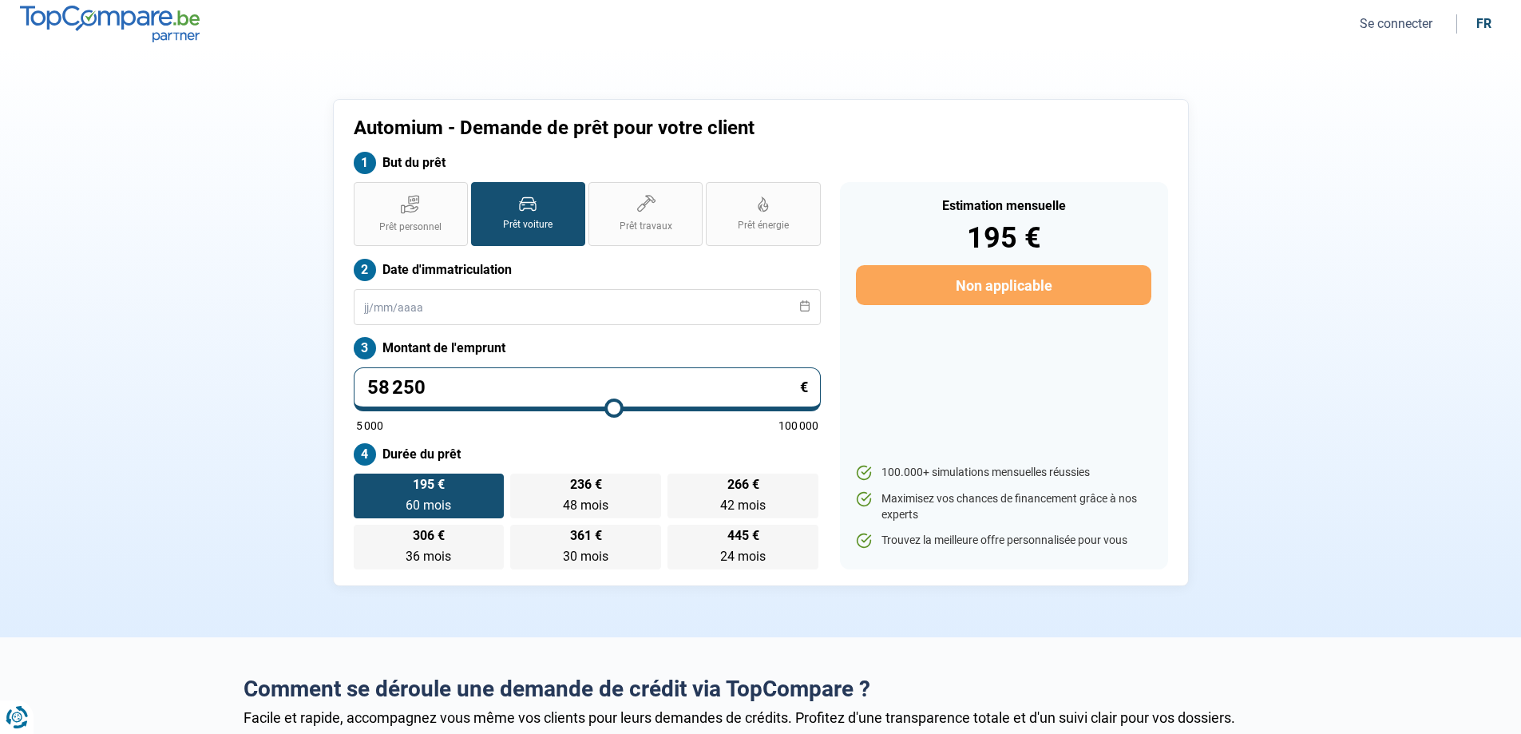
type input "59500"
type input "61 000"
type input "61000"
type input "62 500"
type input "62500"
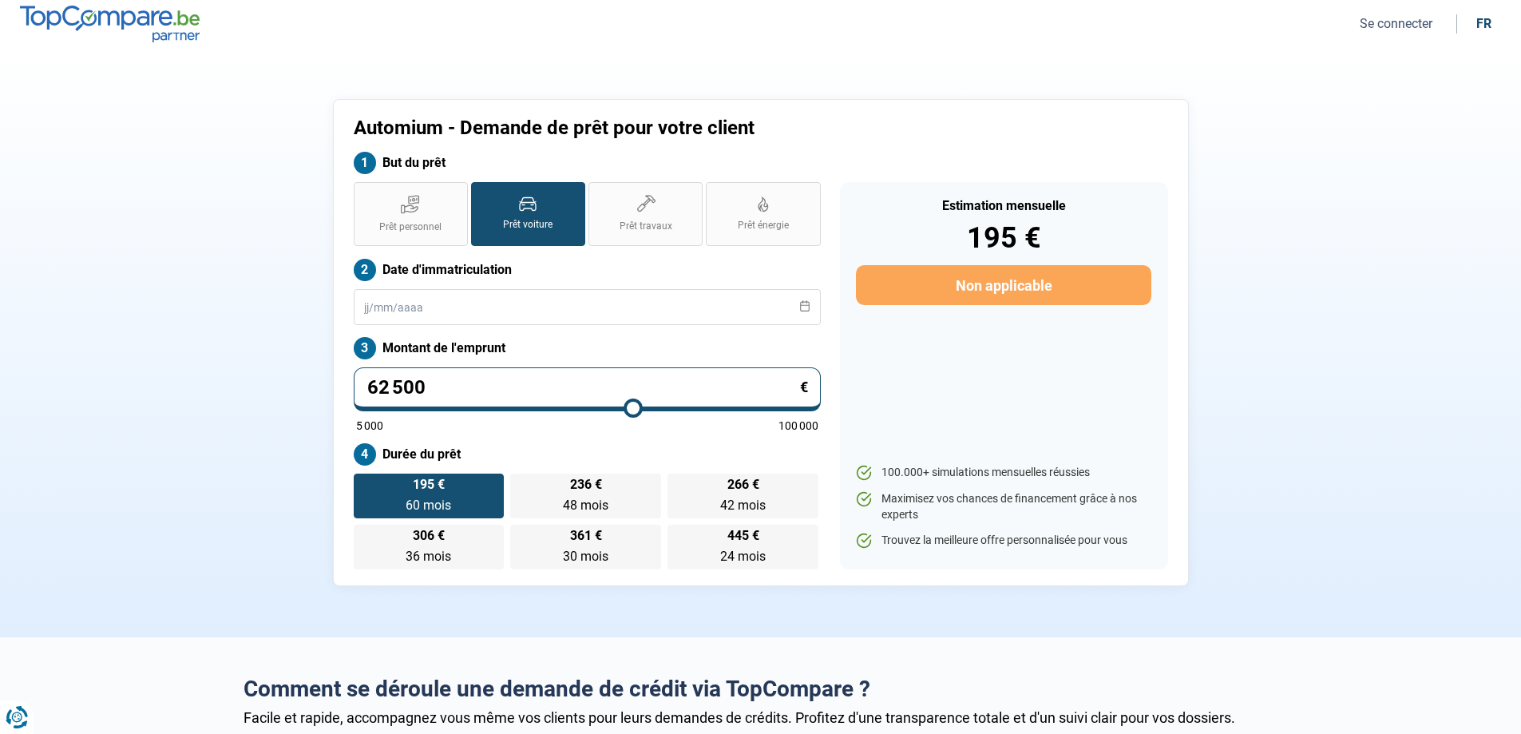
type input "64 000"
type input "64000"
type input "65 750"
type input "65750"
type input "68 000"
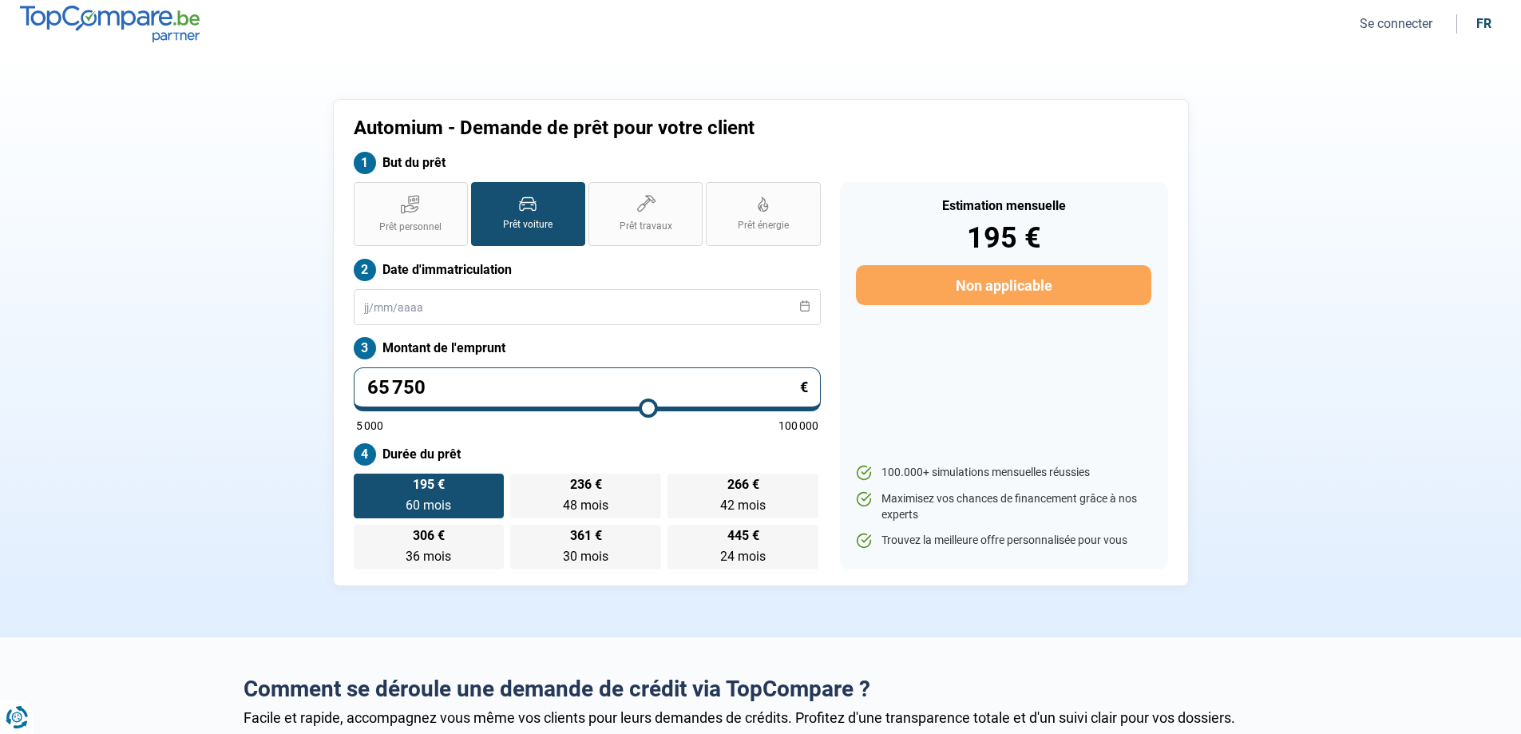
type input "68000"
type input "70 500"
type input "70500"
type input "73 250"
type input "73250"
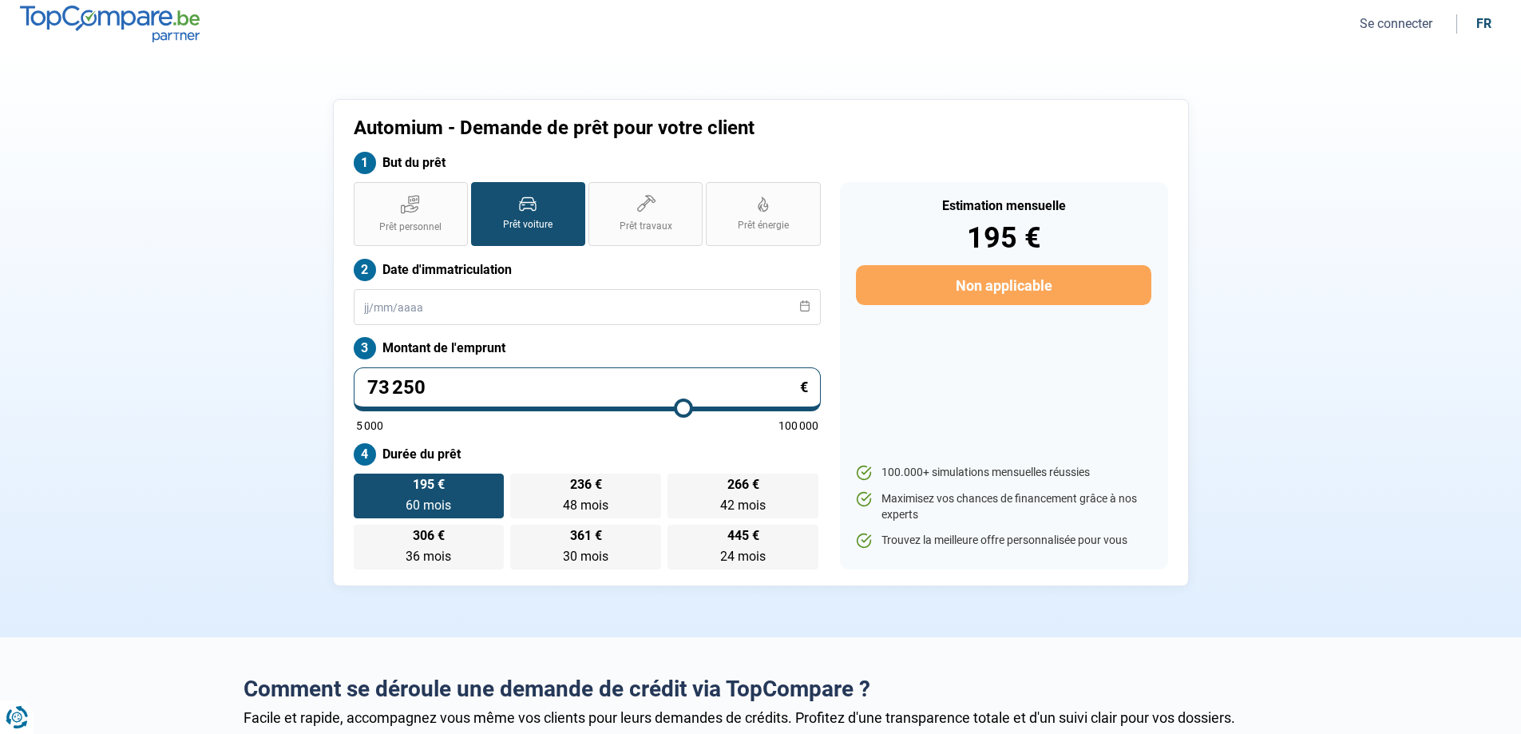
type input "75 500"
type input "75500"
type input "77 250"
type input "77250"
type input "78 750"
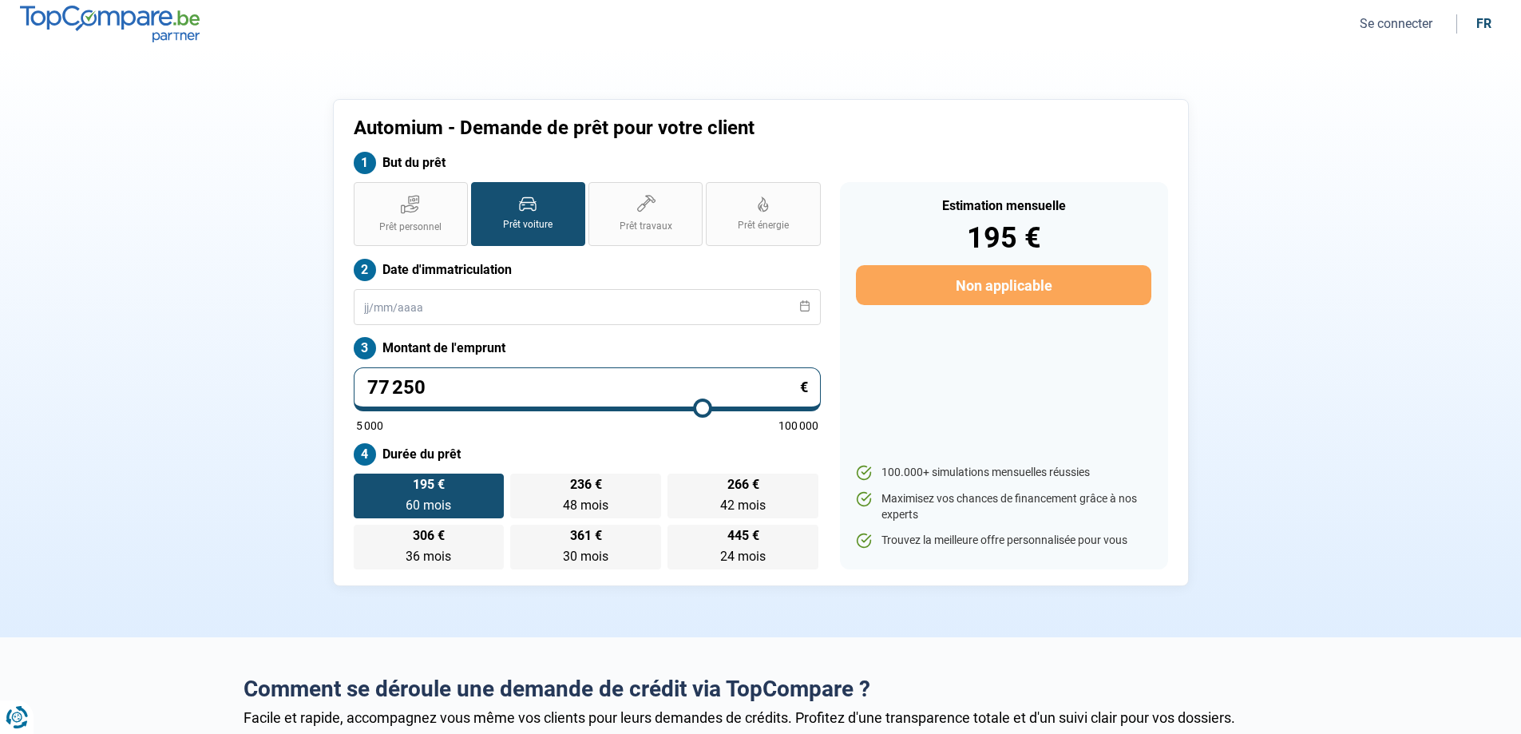
type input "78750"
type input "80 000"
type input "80000"
type input "81 000"
type input "81000"
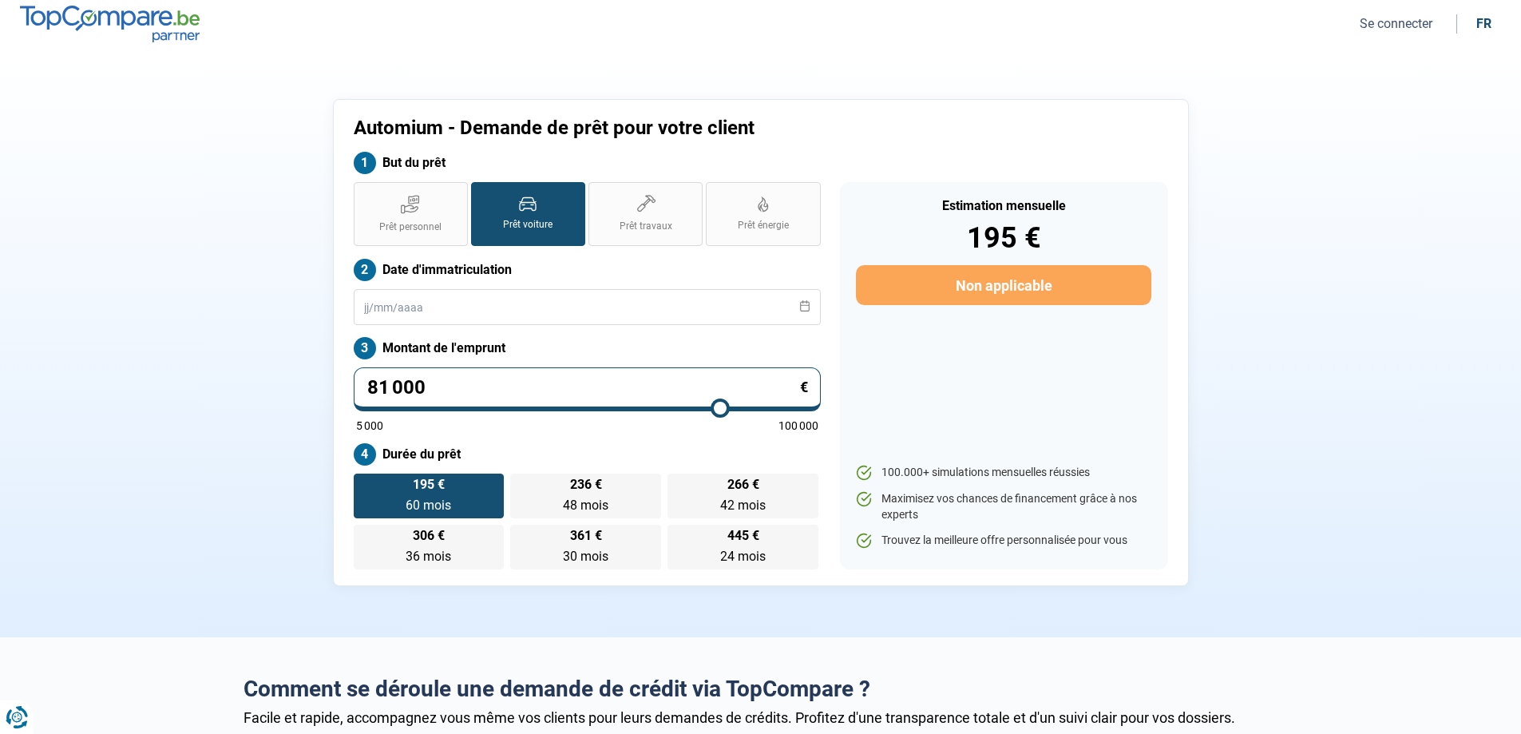
type input "81 750"
type input "81750"
type input "82 750"
type input "82750"
type input "83 500"
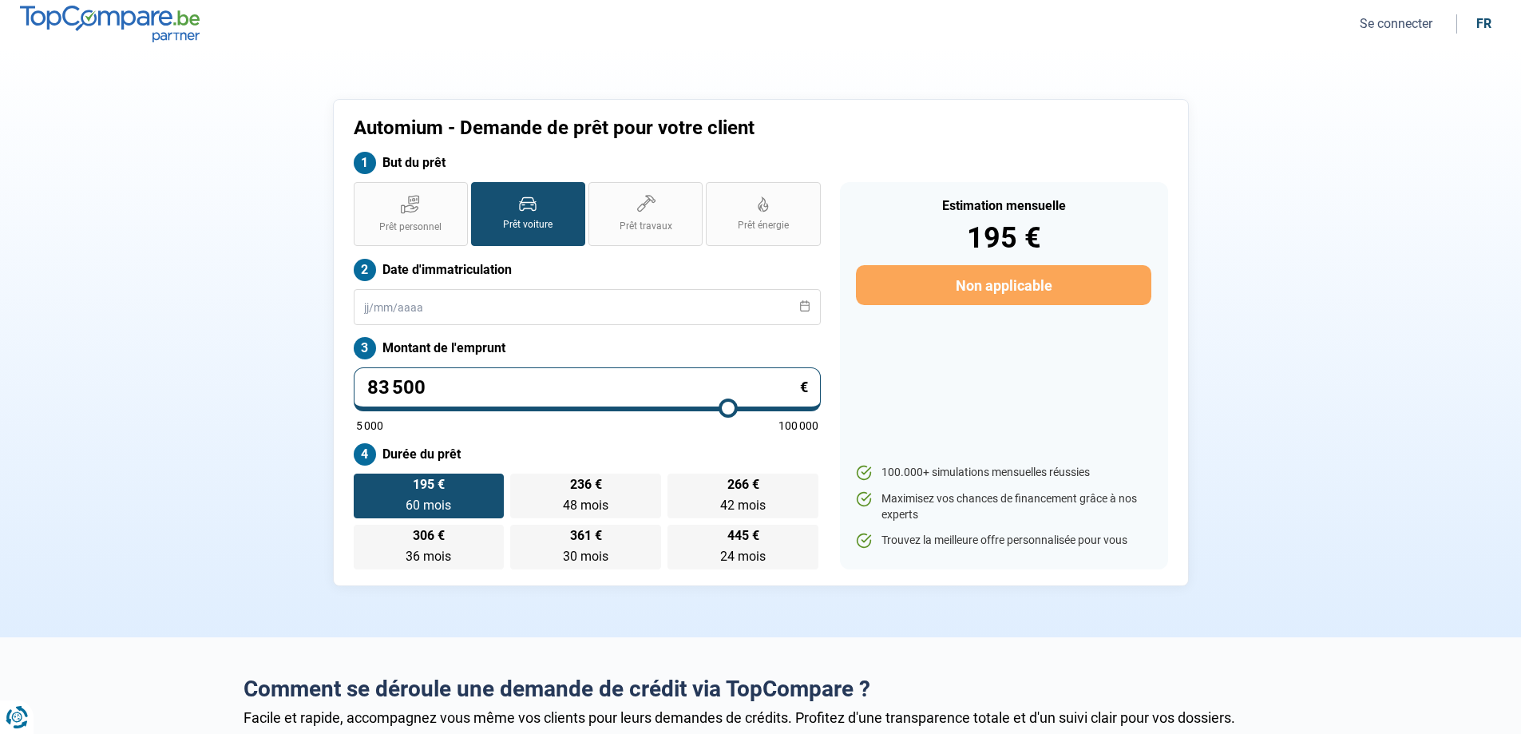
type input "83500"
type input "84 500"
type input "84500"
type input "85 750"
type input "85750"
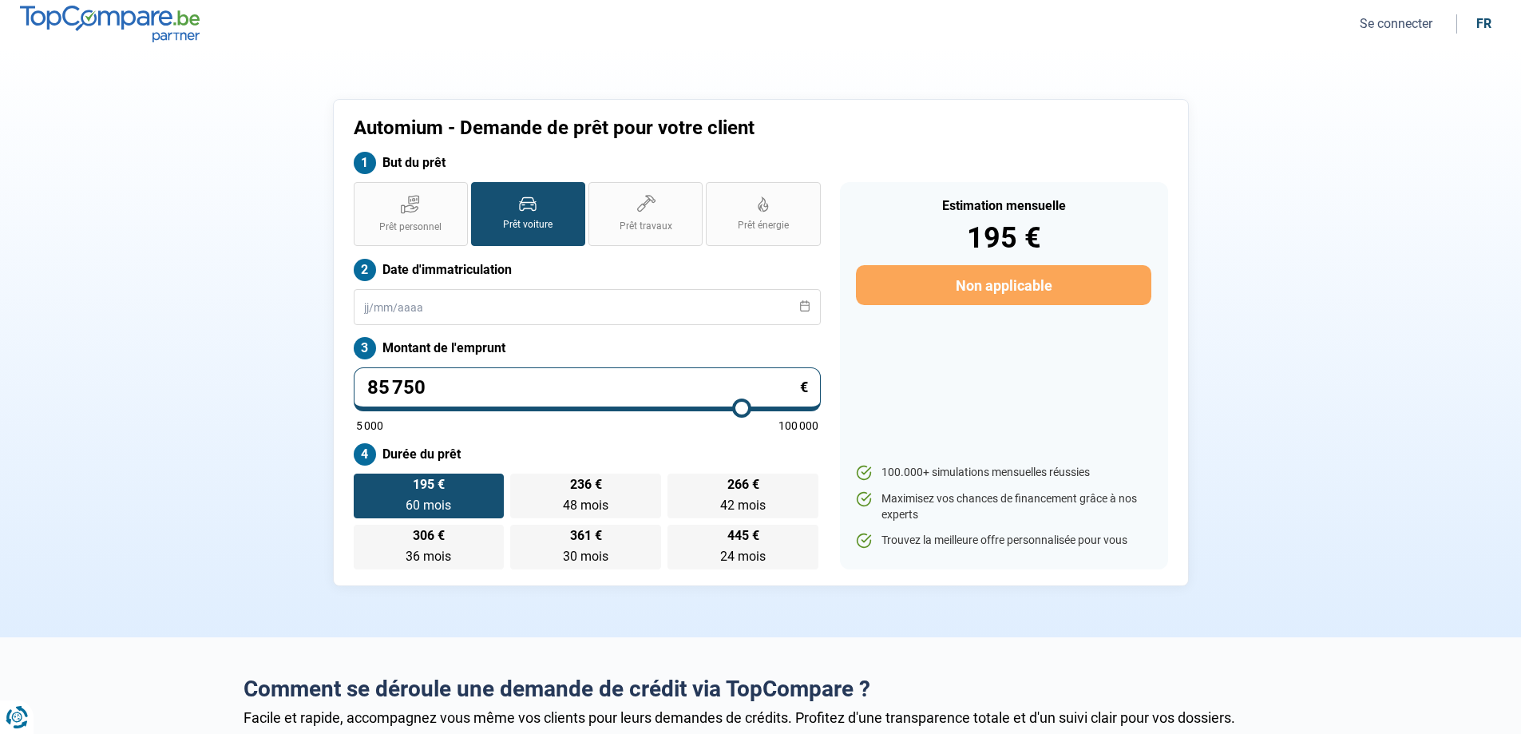
type input "87 500"
type input "87500"
type input "89 250"
type input "89250"
type input "91 250"
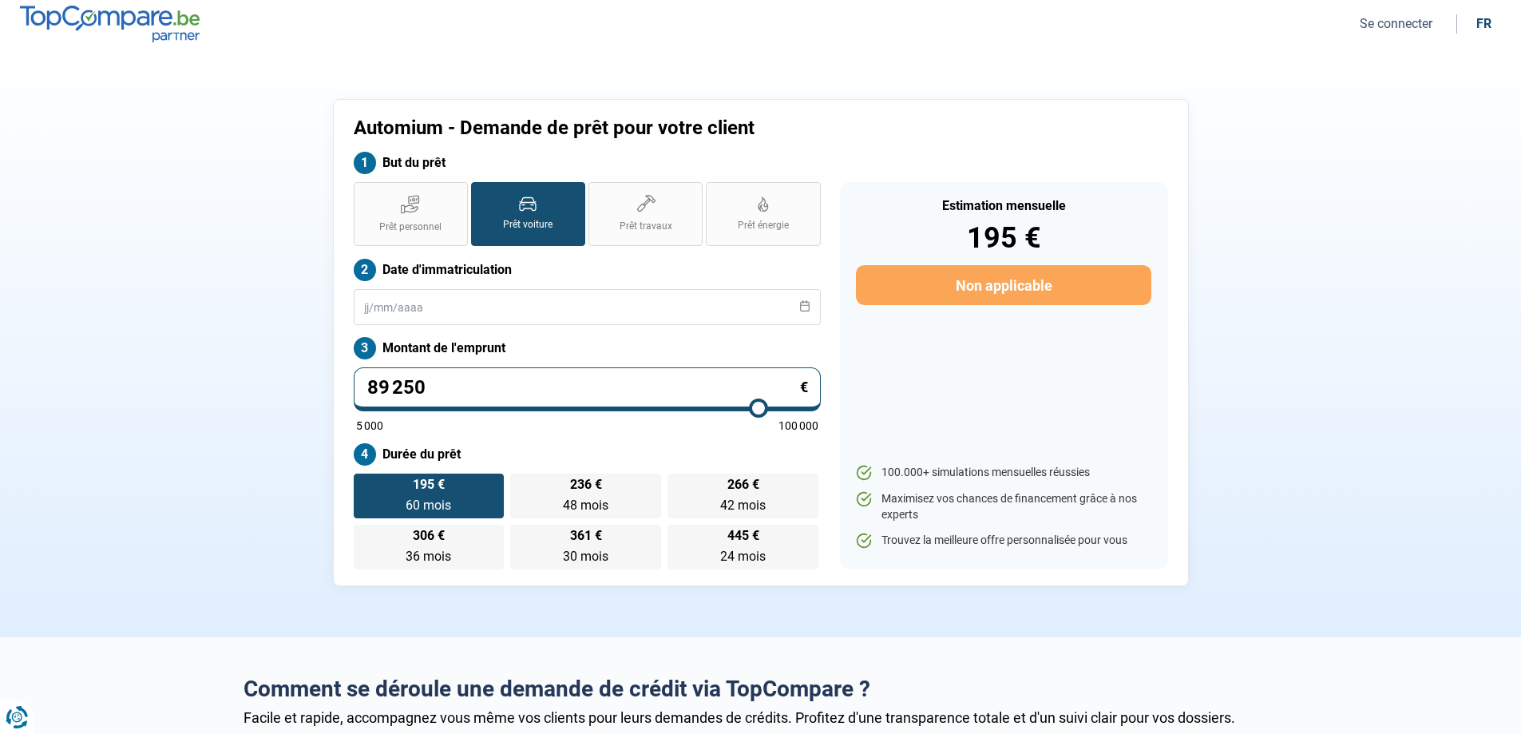
type input "91250"
type input "93 000"
type input "93000"
type input "95 000"
type input "95000"
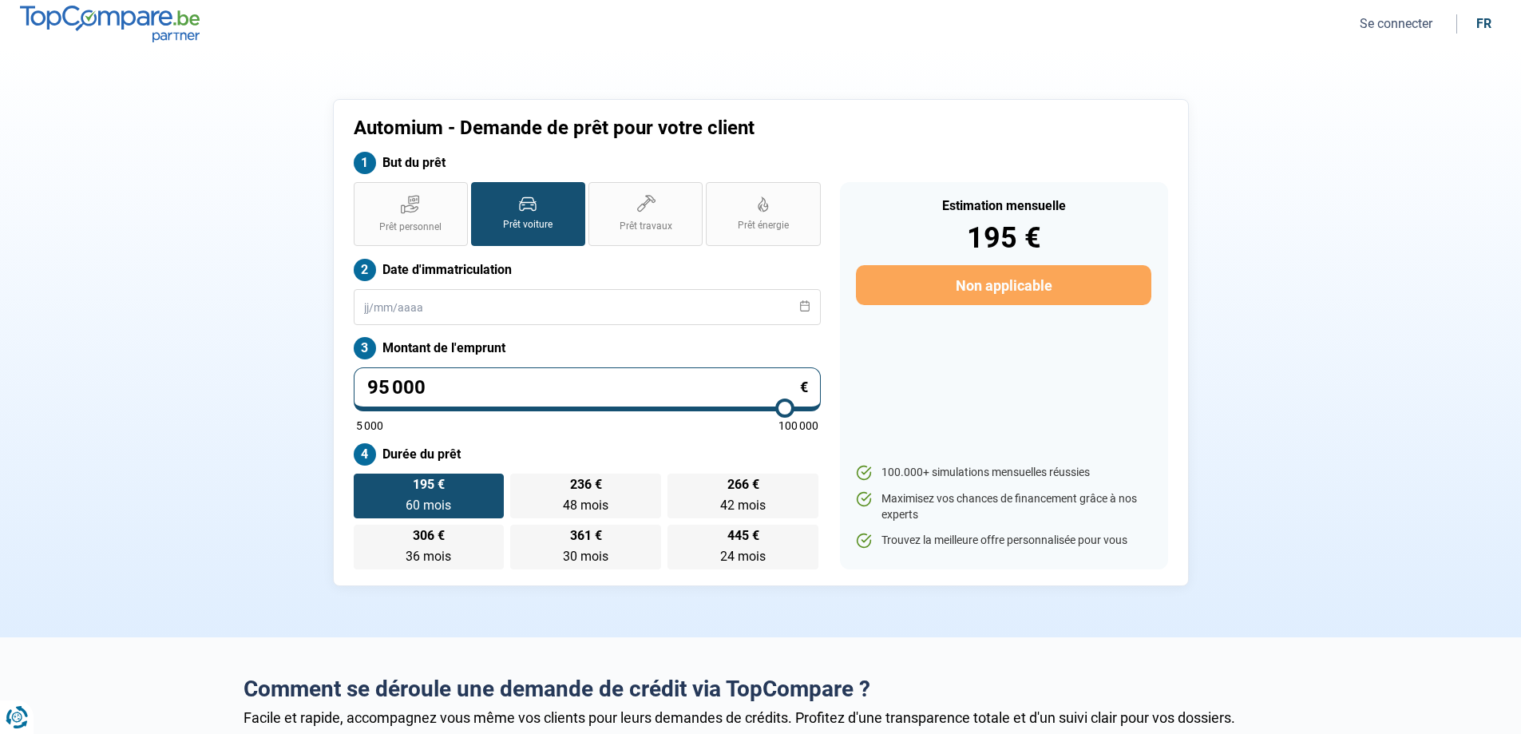
type input "96 500"
type input "96500"
type input "97 250"
type input "97250"
type input "97 500"
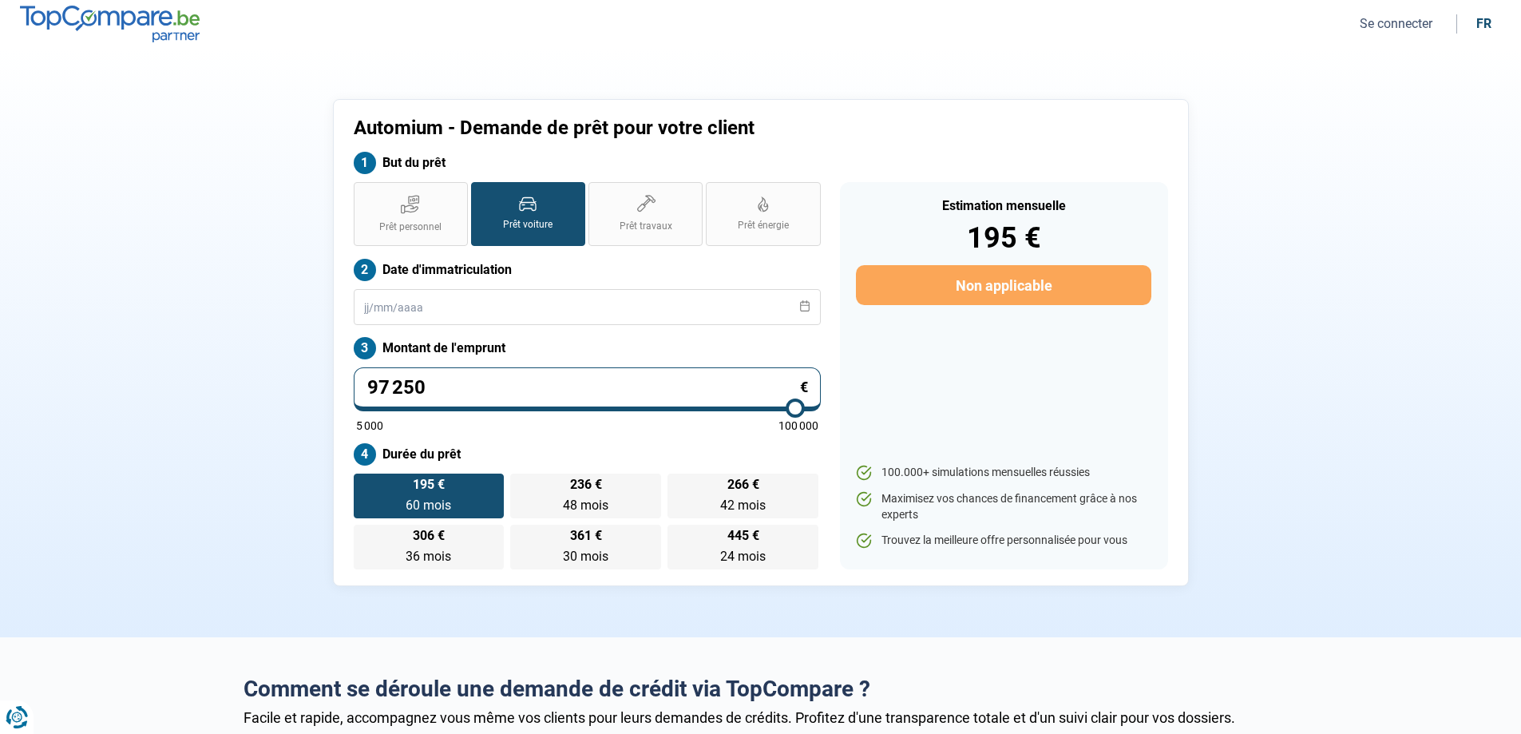
type input "97500"
type input "97 750"
type input "97750"
type input "98 000"
type input "98000"
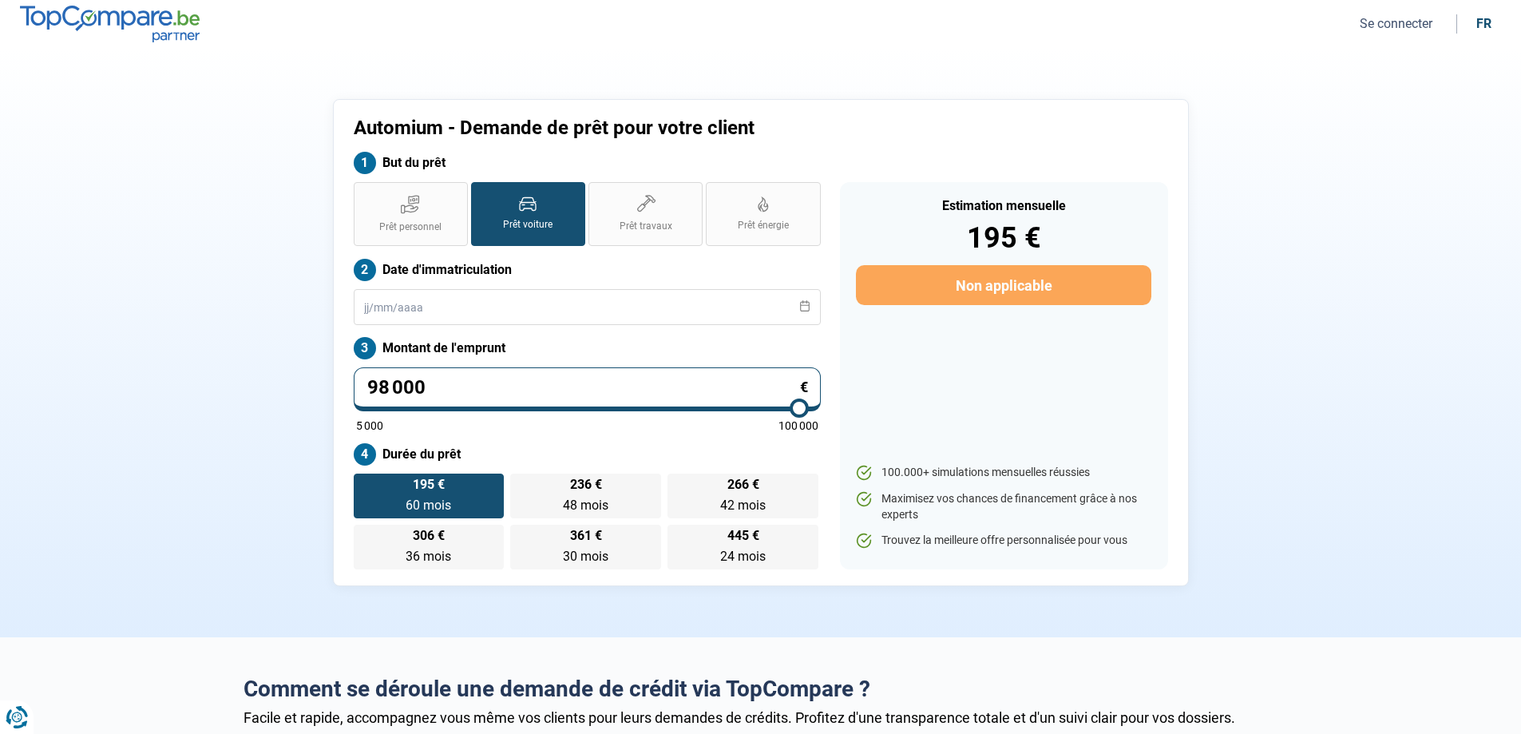
type input "98 250"
type input "98250"
type input "99 000"
type input "99000"
type input "99 500"
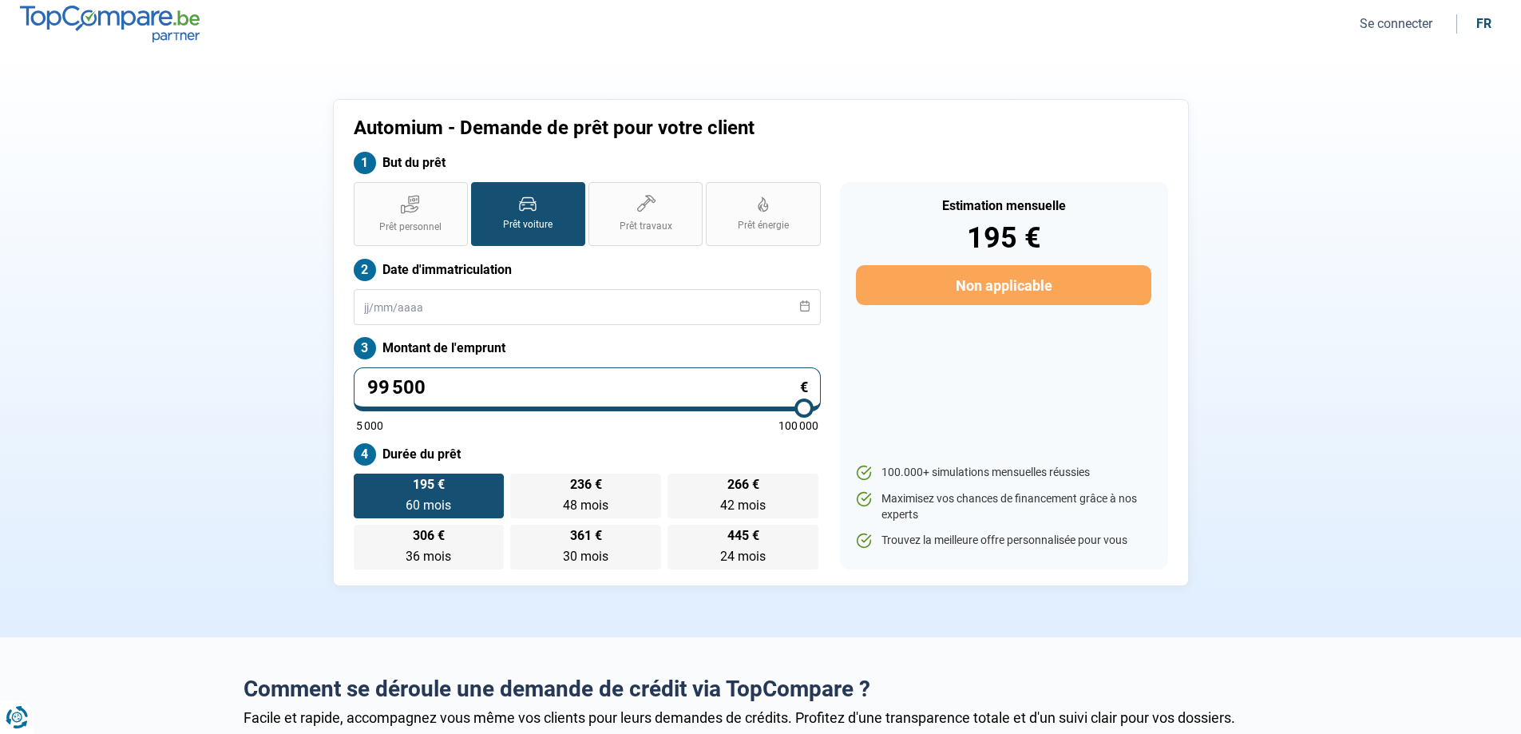
type input "99500"
type input "100 000"
type input "100000"
type input "99 500"
type input "99500"
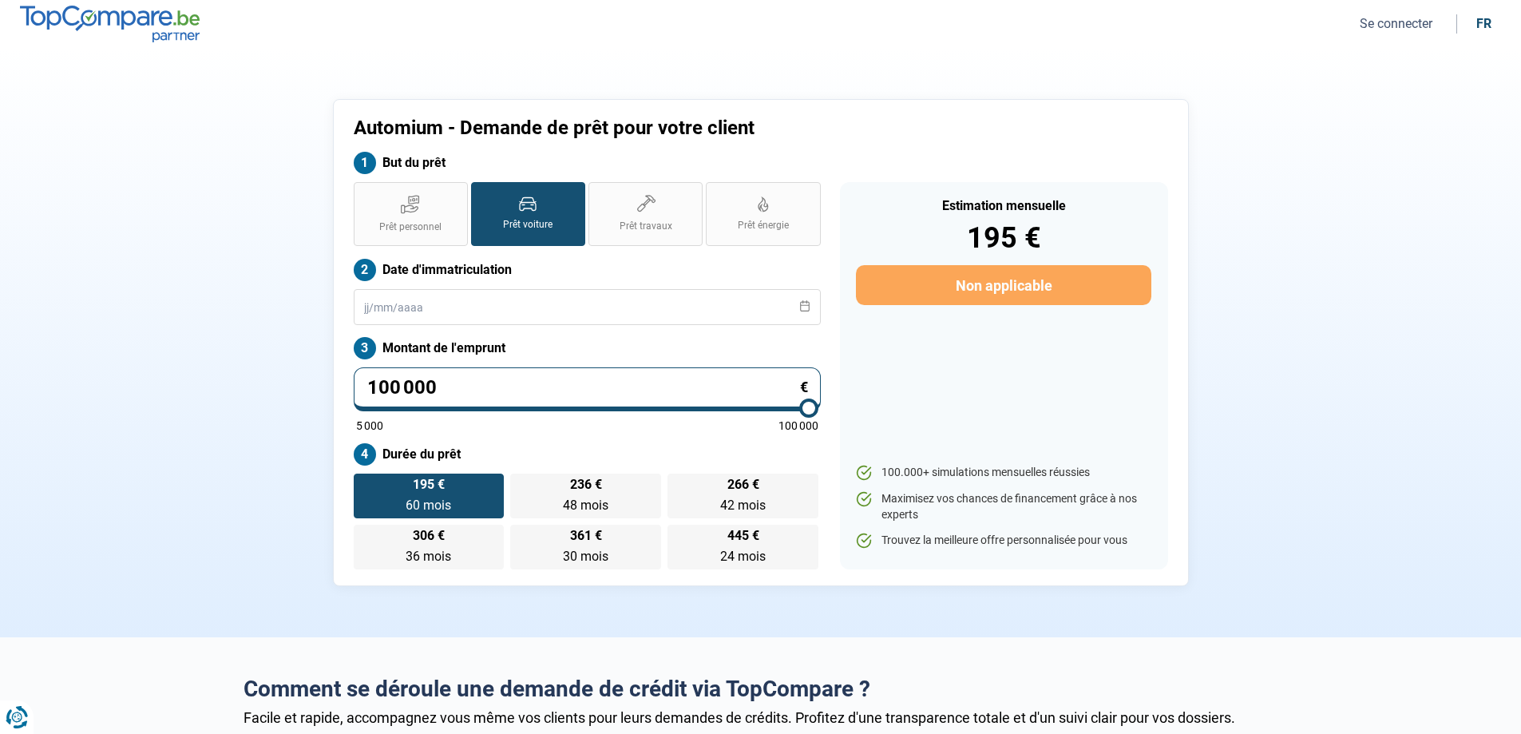
drag, startPoint x: 390, startPoint y: 406, endPoint x: 829, endPoint y: 337, distance: 444.6
click at [818, 410] on input "range" at bounding box center [587, 407] width 462 height 3
click at [612, 303] on input "text" at bounding box center [587, 307] width 467 height 36
click at [626, 259] on label "Date d'immatriculation" at bounding box center [587, 270] width 467 height 22
drag, startPoint x: 533, startPoint y: 263, endPoint x: 502, endPoint y: 393, distance: 133.8
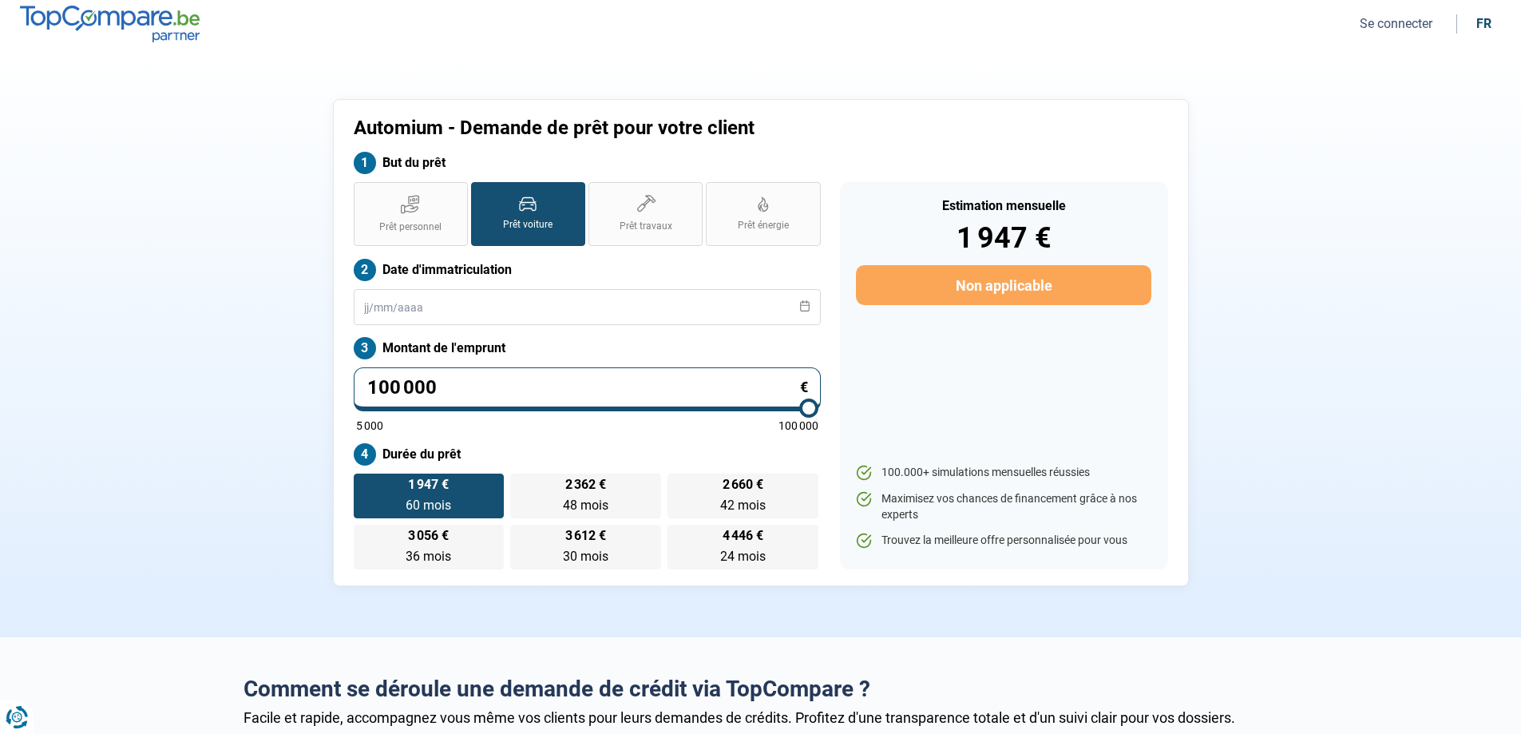
click at [502, 393] on input "100 000" at bounding box center [587, 389] width 467 height 44
click at [1413, 19] on button "Se connecter" at bounding box center [1396, 23] width 82 height 17
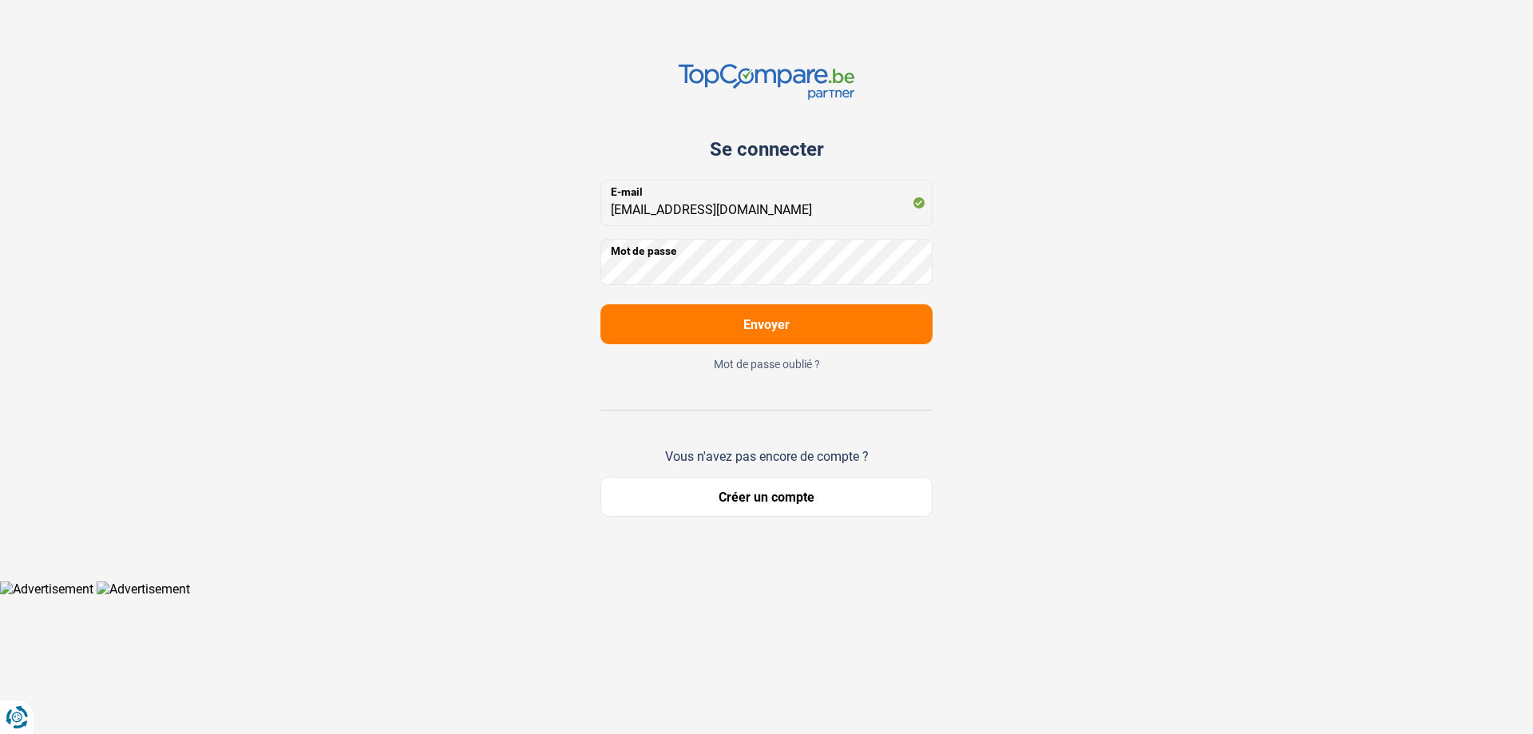
click at [762, 325] on span "Envoyer" at bounding box center [766, 324] width 46 height 15
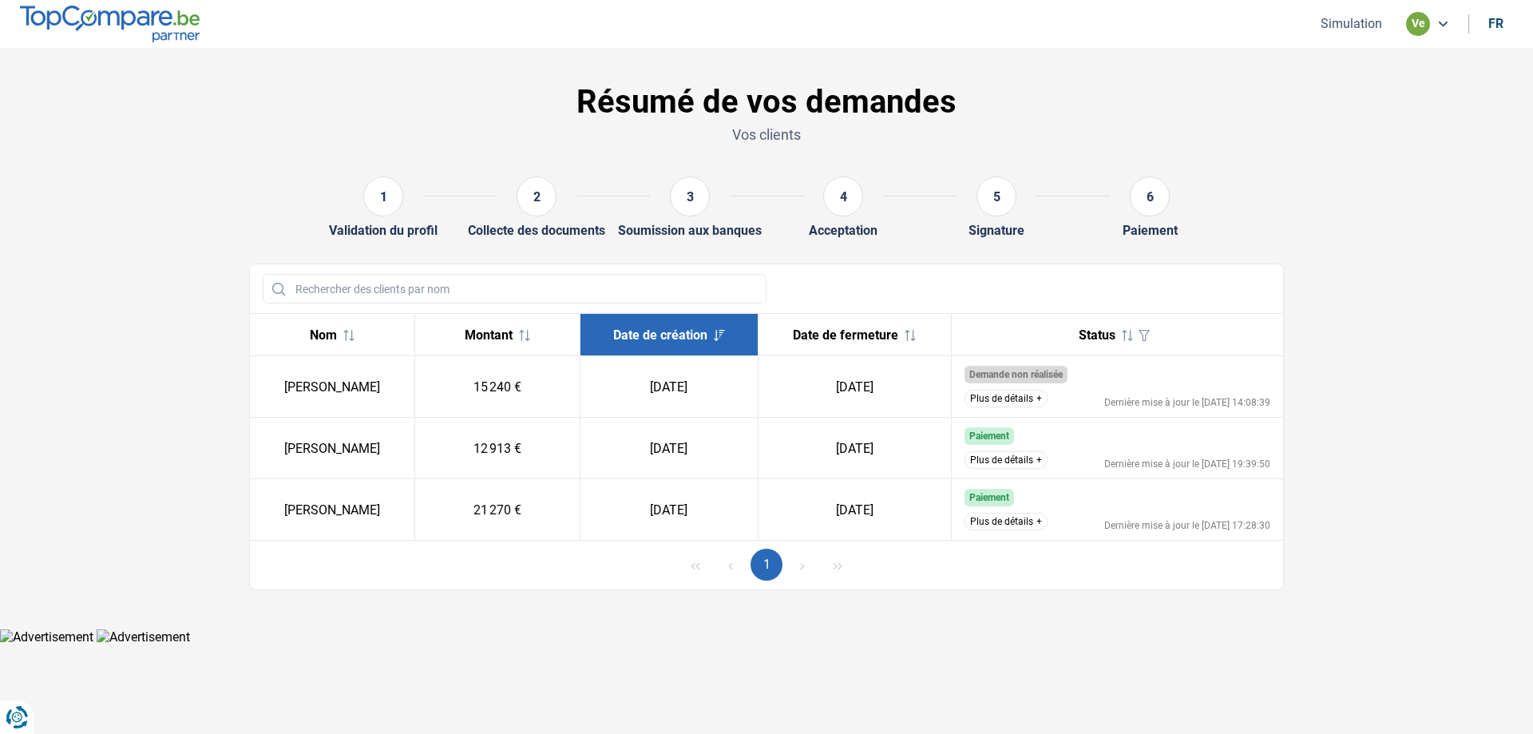
click at [1008, 461] on button "Plus de détails" at bounding box center [1005, 460] width 83 height 18
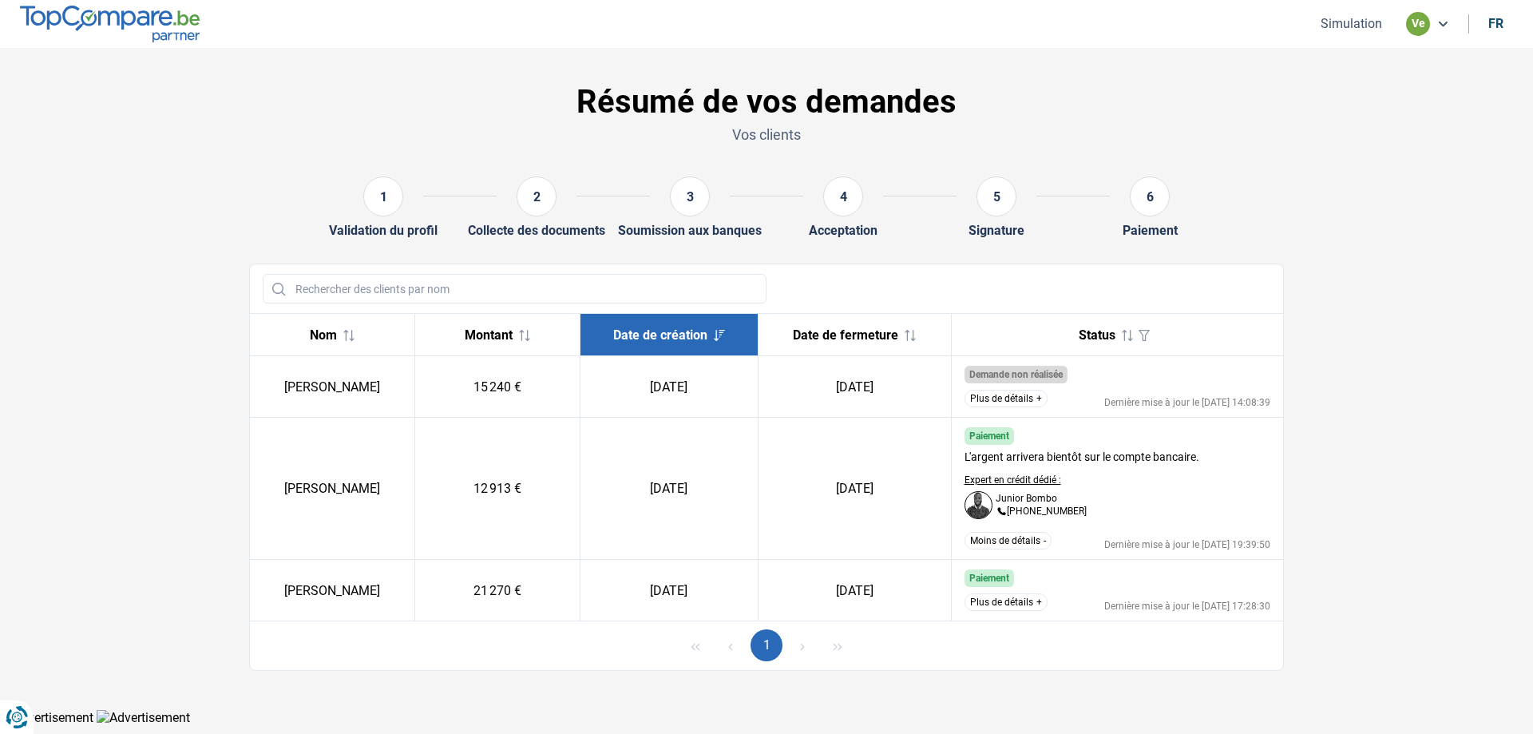
click at [1004, 536] on button "Moins de détails" at bounding box center [1007, 541] width 87 height 18
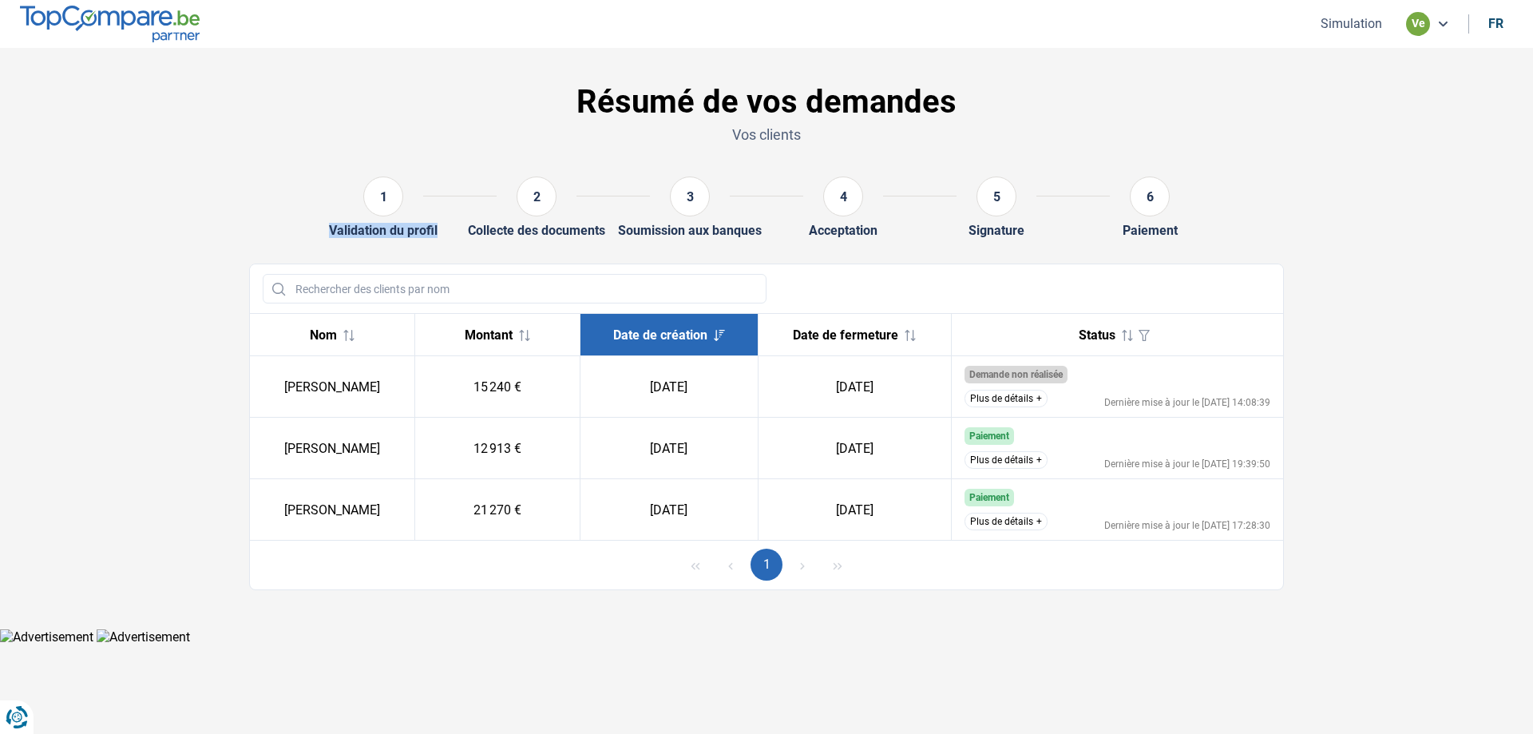
drag, startPoint x: 311, startPoint y: 230, endPoint x: 451, endPoint y: 252, distance: 142.3
click at [460, 235] on div "1 Validation du profil" at bounding box center [536, 206] width 153 height 61
click at [446, 264] on div at bounding box center [766, 288] width 1033 height 49
drag, startPoint x: 604, startPoint y: 238, endPoint x: 1031, endPoint y: 363, distance: 444.4
click at [1184, 279] on div "Résumé de vos demandes Vos clients 1 Validation du profil 2 Collecte des docume…" at bounding box center [767, 330] width 1054 height 520
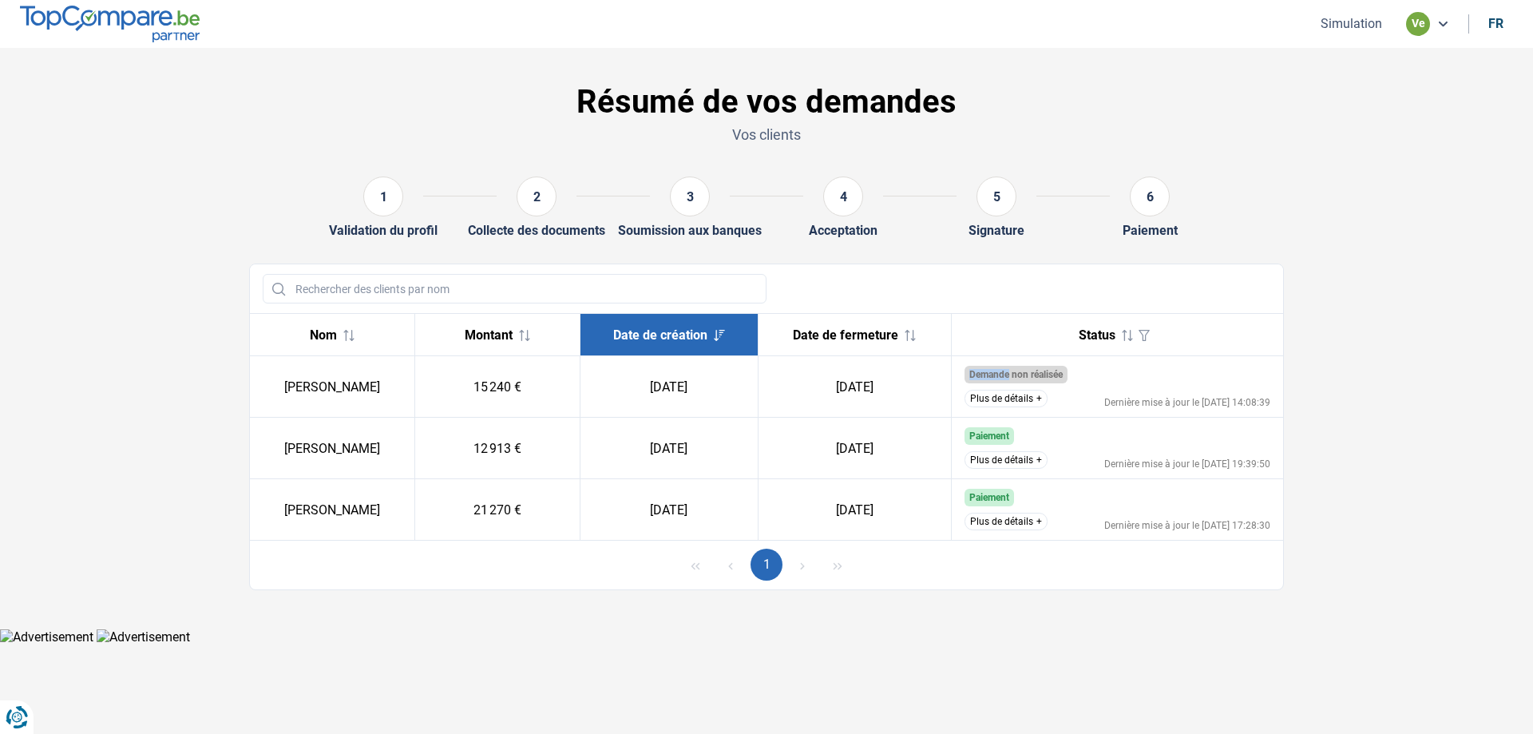
drag, startPoint x: 965, startPoint y: 370, endPoint x: 1019, endPoint y: 368, distance: 54.3
click at [1016, 368] on td "Demande non réalisée Le client ne répond pas aux critères d’éligibilité des ban…" at bounding box center [1117, 386] width 332 height 61
click at [1106, 381] on div "Demande non réalisée" at bounding box center [1117, 375] width 307 height 18
drag, startPoint x: 323, startPoint y: 229, endPoint x: 474, endPoint y: 239, distance: 151.2
click at [460, 235] on div "1 Validation du profil" at bounding box center [536, 206] width 153 height 61
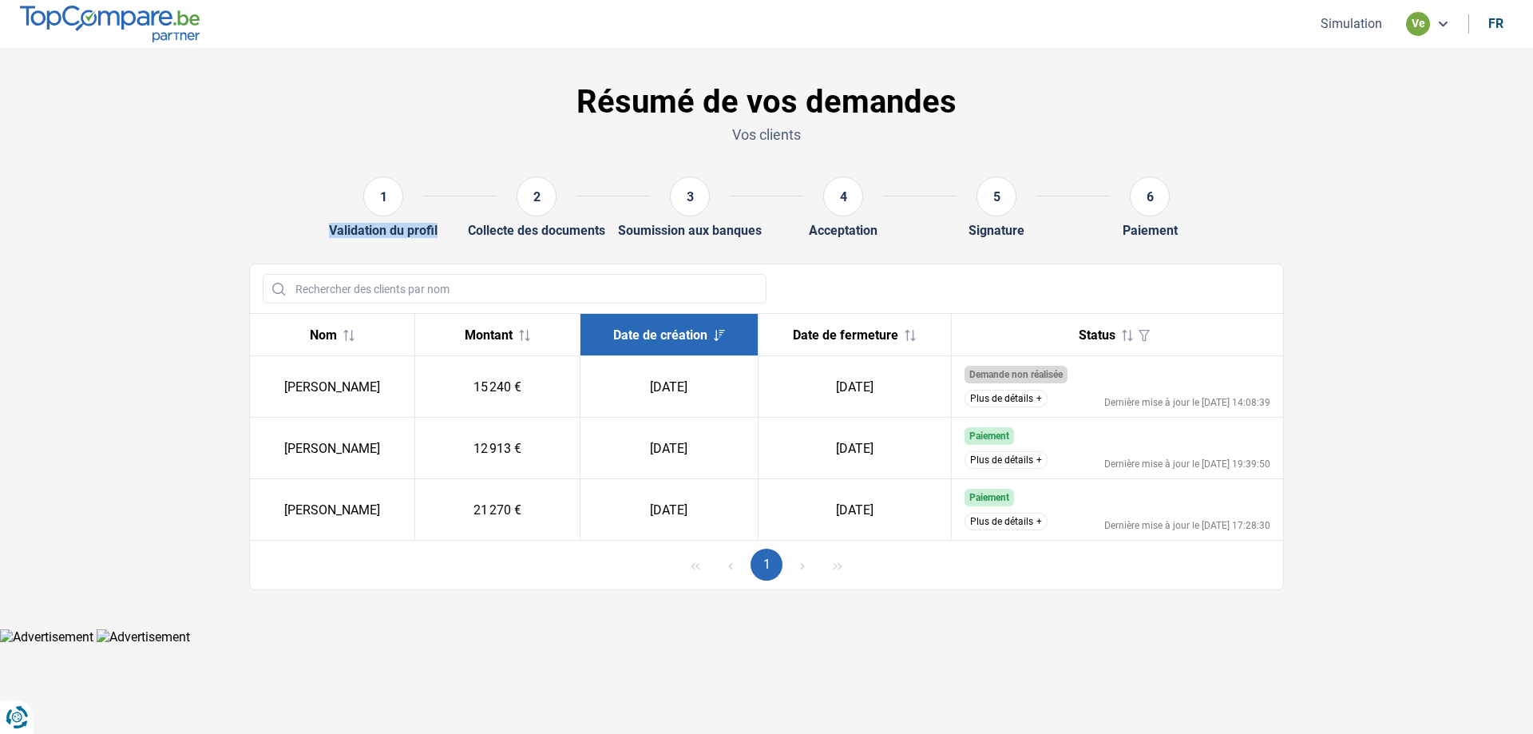
click at [1026, 401] on button "Plus de détails" at bounding box center [1005, 399] width 83 height 18
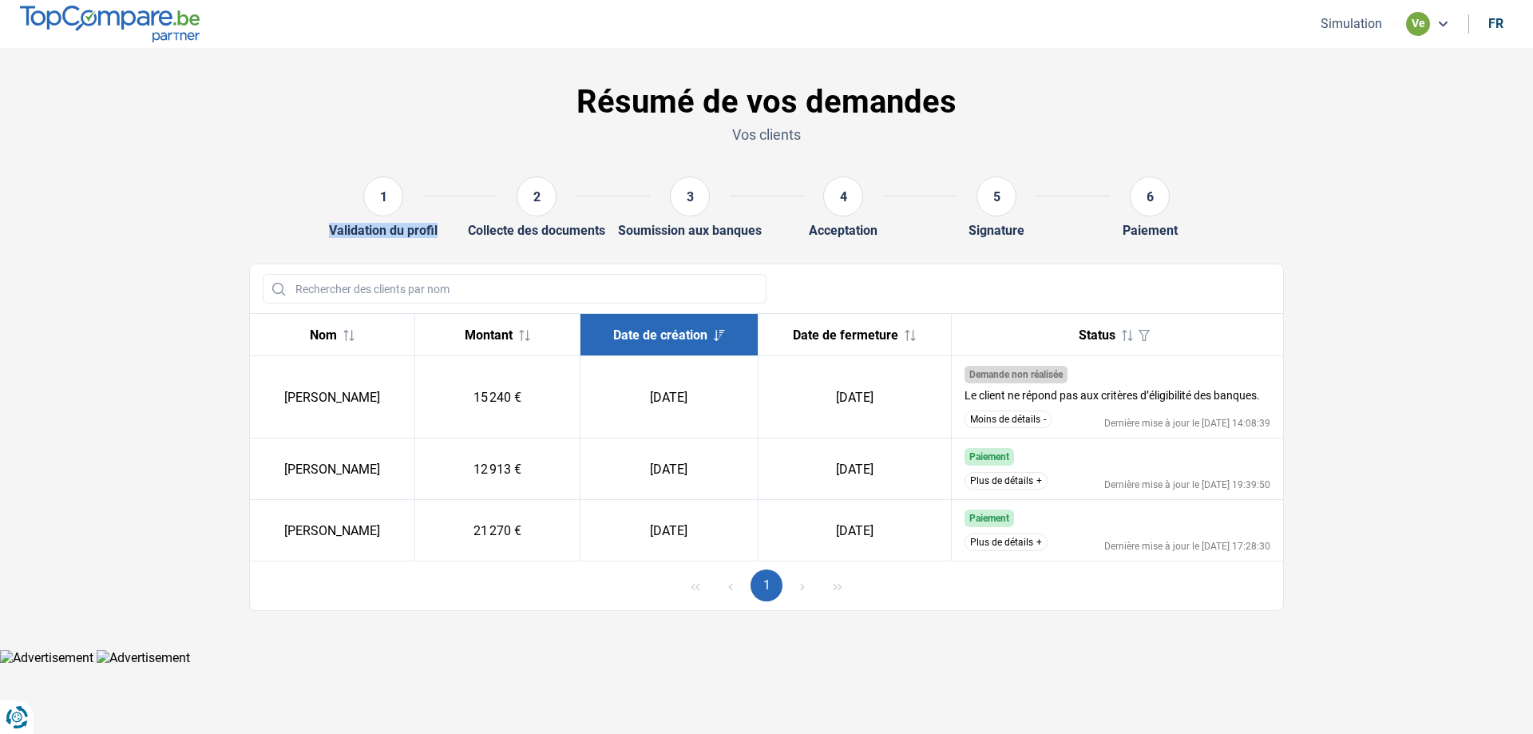
click at [1012, 412] on button "Moins de détails" at bounding box center [1007, 419] width 87 height 18
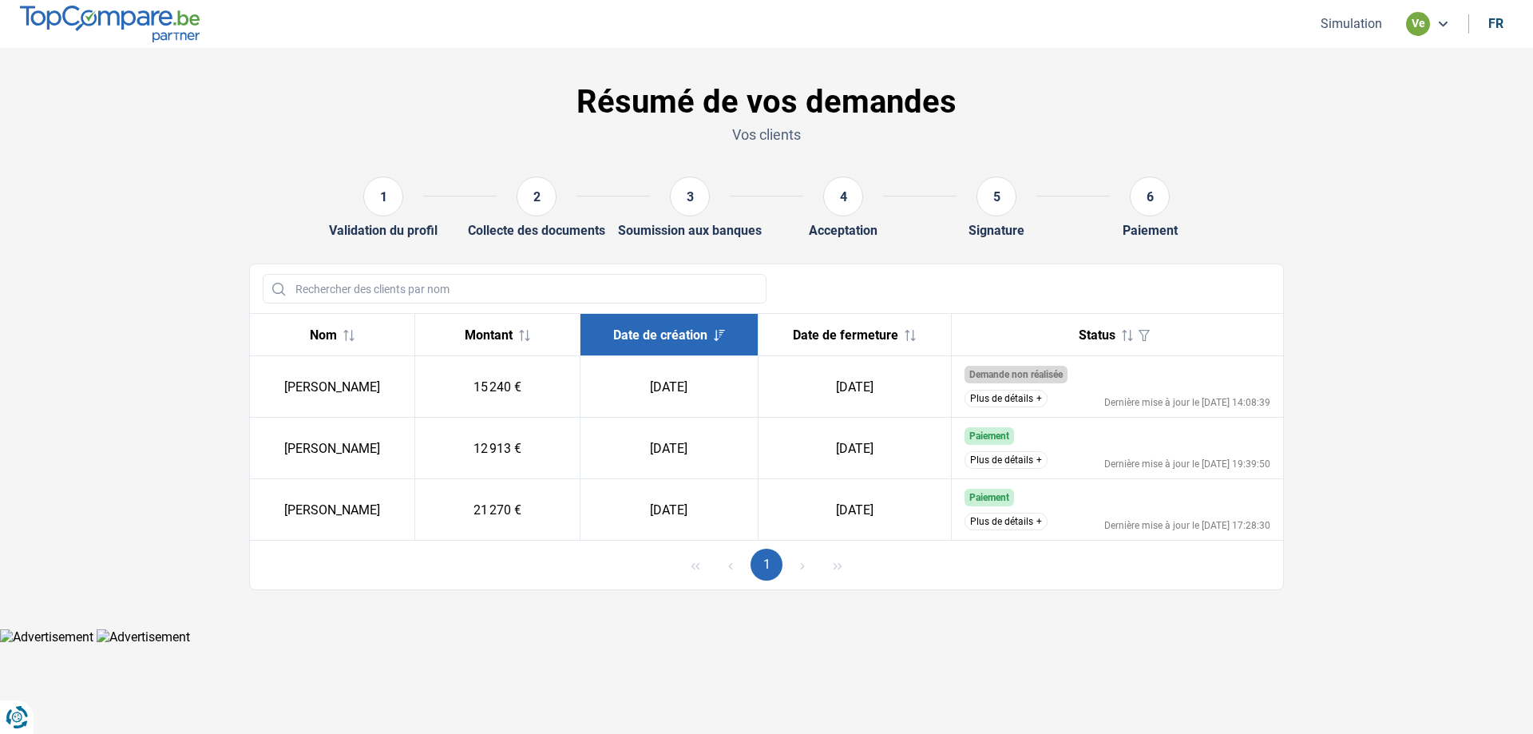
click at [752, 269] on div at bounding box center [766, 288] width 1033 height 49
